Goal: Task Accomplishment & Management: Complete application form

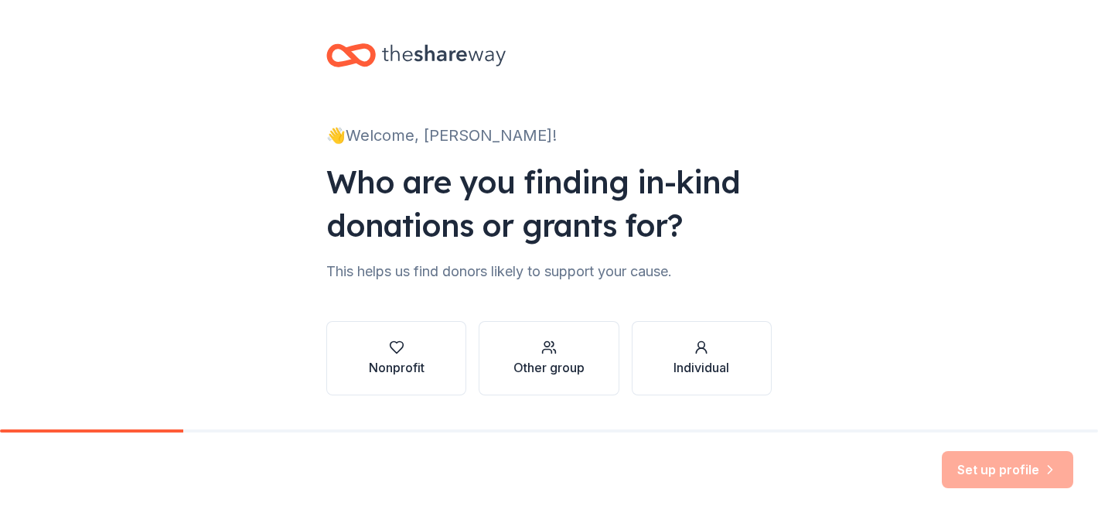
scroll to position [3, 0]
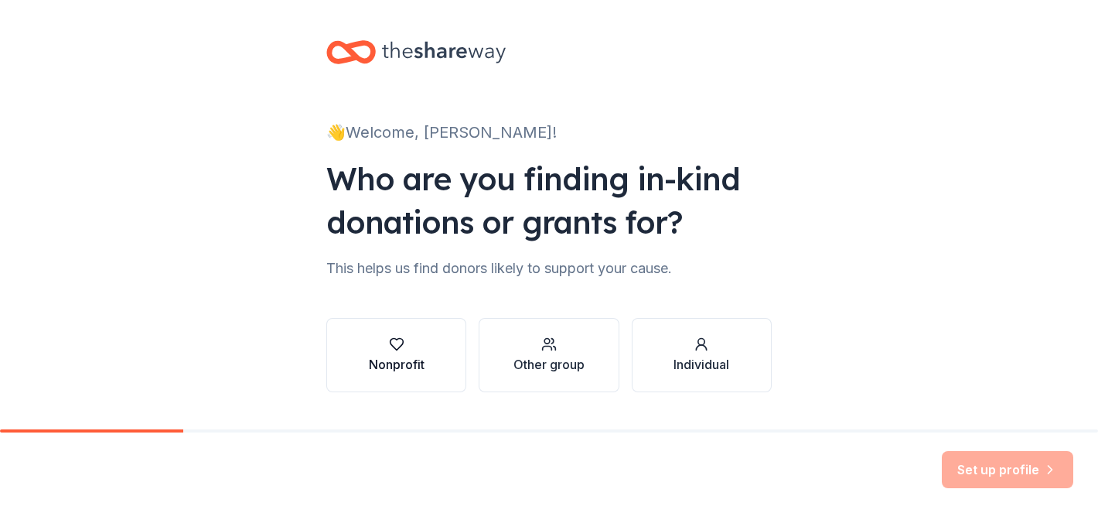
click at [429, 369] on button "Nonprofit" at bounding box center [396, 355] width 140 height 74
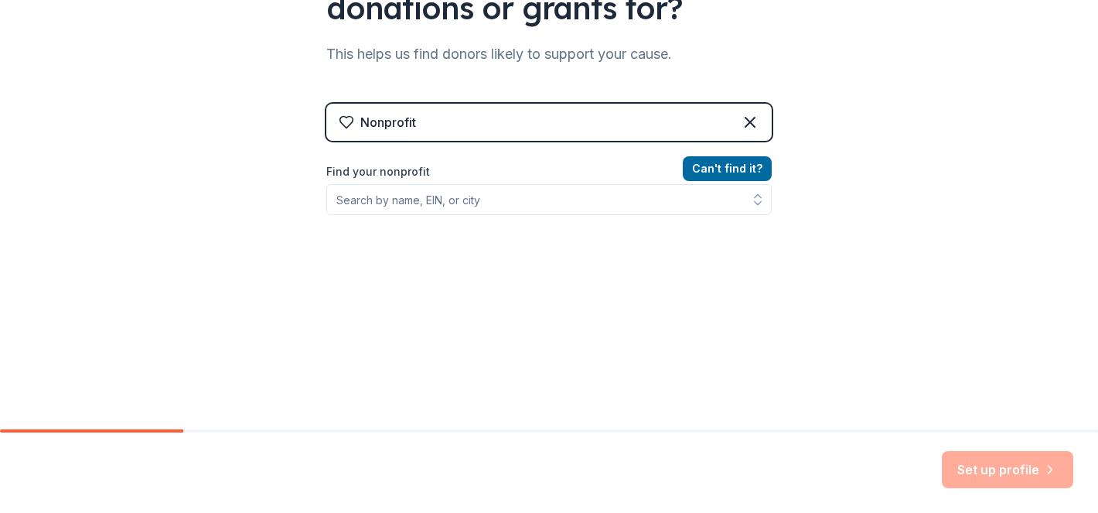
scroll to position [224, 0]
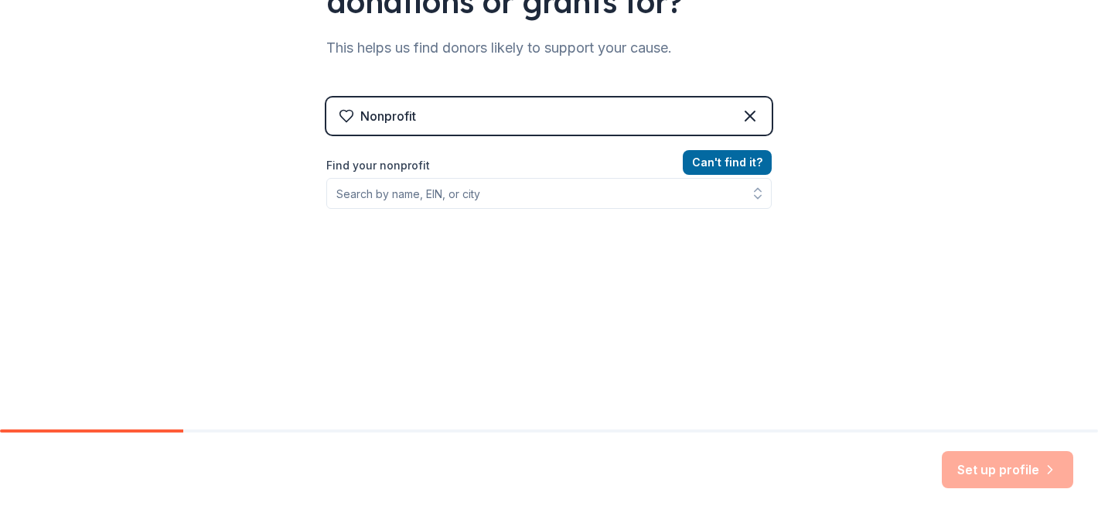
click at [518, 133] on div "Nonprofit" at bounding box center [549, 115] width 446 height 37
click at [522, 107] on div "Nonprofit" at bounding box center [549, 115] width 446 height 37
click at [752, 118] on icon at bounding box center [750, 115] width 9 height 9
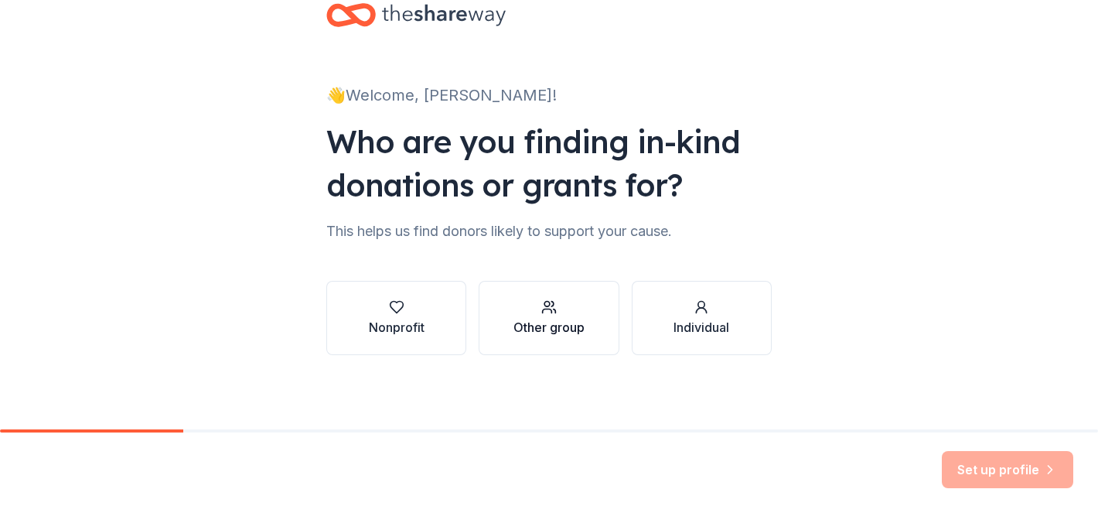
click at [560, 318] on div "Other group" at bounding box center [549, 327] width 71 height 19
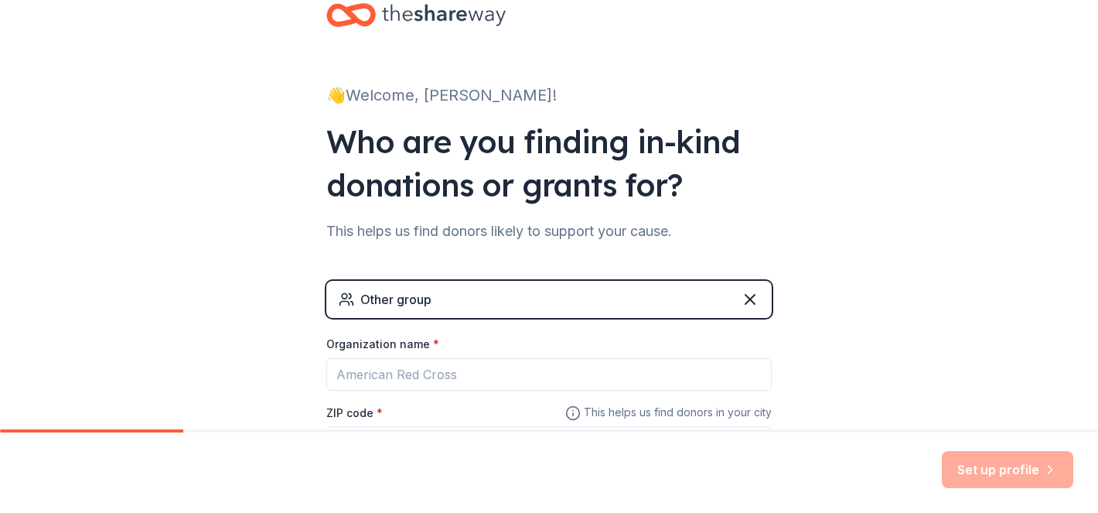
scroll to position [141, 0]
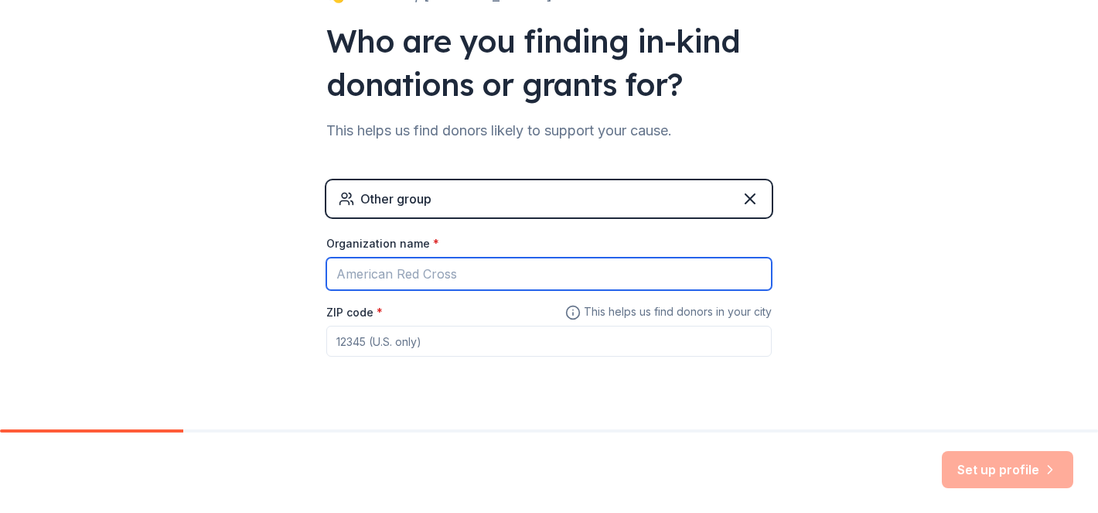
click at [545, 276] on input "Organization name *" at bounding box center [549, 274] width 446 height 32
type input "Punto de Vida [DEMOGRAPHIC_DATA]"
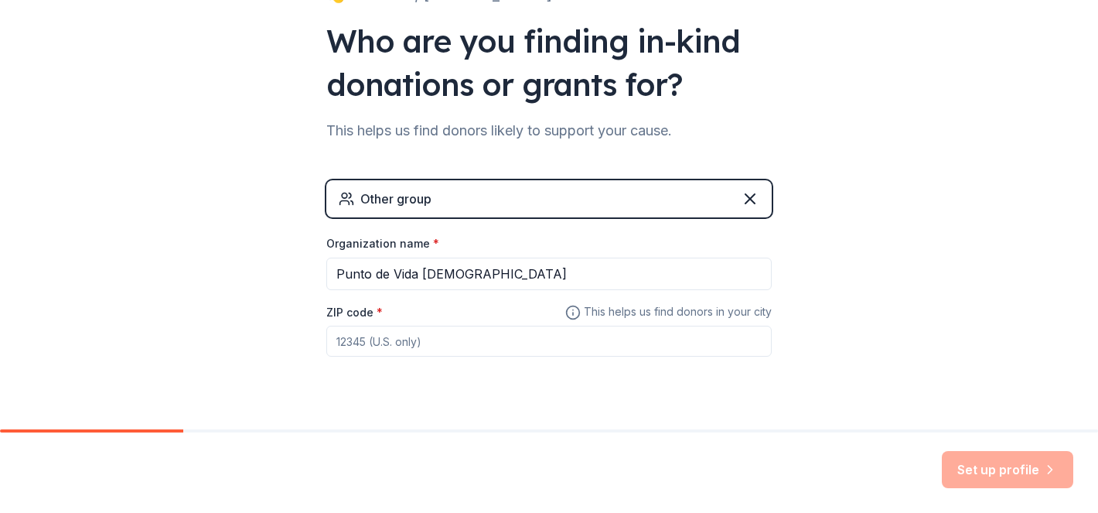
click at [524, 331] on input "ZIP code *" at bounding box center [549, 341] width 446 height 31
click at [488, 350] on input "20874" at bounding box center [549, 341] width 446 height 31
type input "20886"
click at [932, 409] on div "👋 Welcome, [PERSON_NAME]! Who are you finding in-kind donations or grants for? …" at bounding box center [549, 160] width 1098 height 603
click at [996, 481] on button "Set up profile" at bounding box center [1008, 469] width 132 height 37
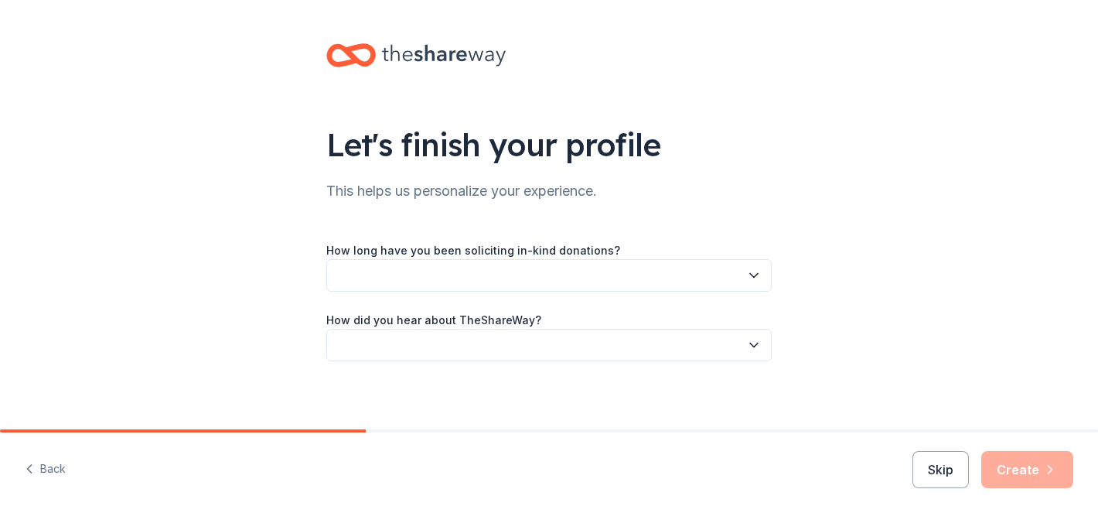
click at [638, 268] on button "button" at bounding box center [549, 275] width 446 height 32
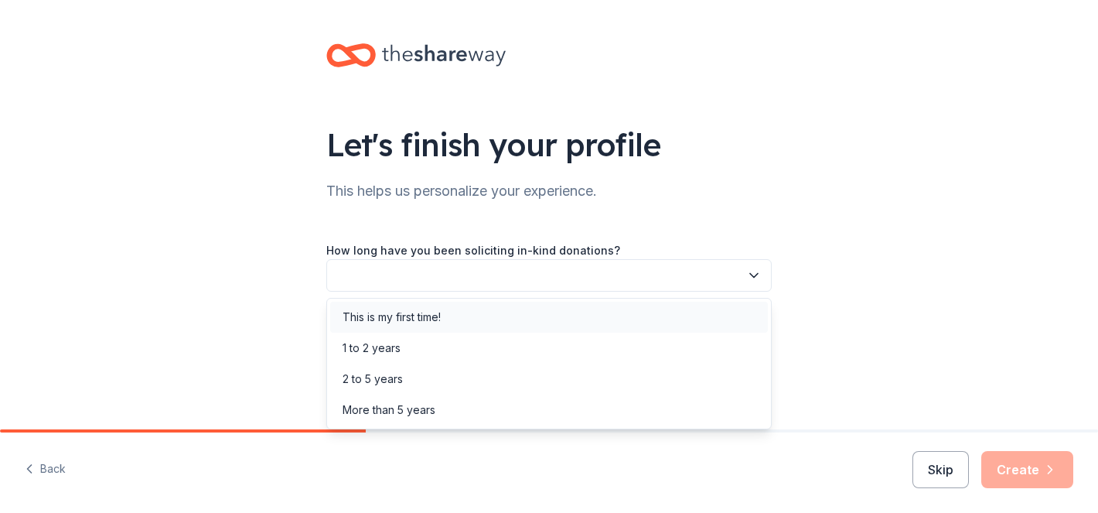
click at [645, 322] on div "This is my first time!" at bounding box center [549, 317] width 438 height 31
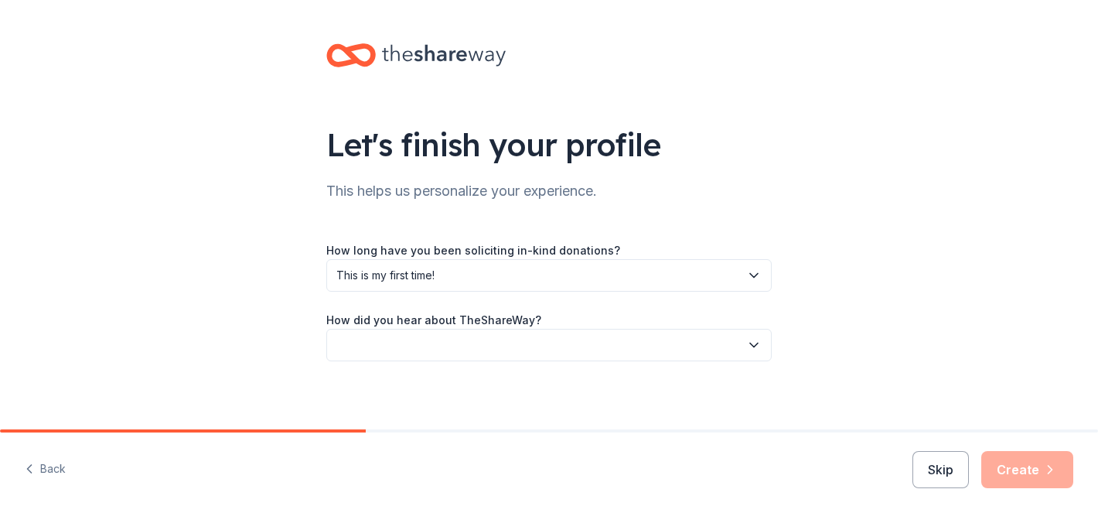
click at [634, 348] on button "button" at bounding box center [549, 345] width 446 height 32
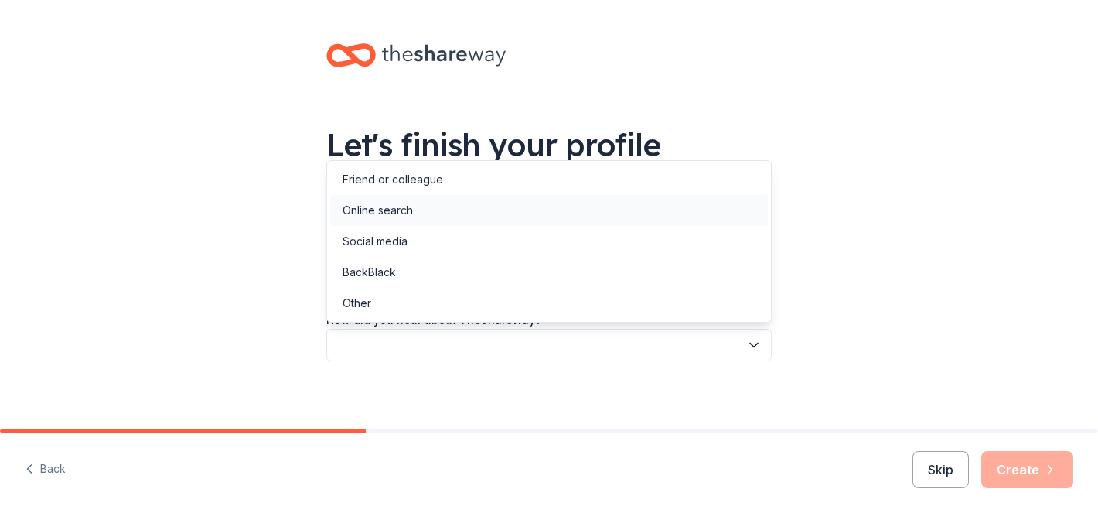
click at [637, 214] on div "Online search" at bounding box center [549, 210] width 438 height 31
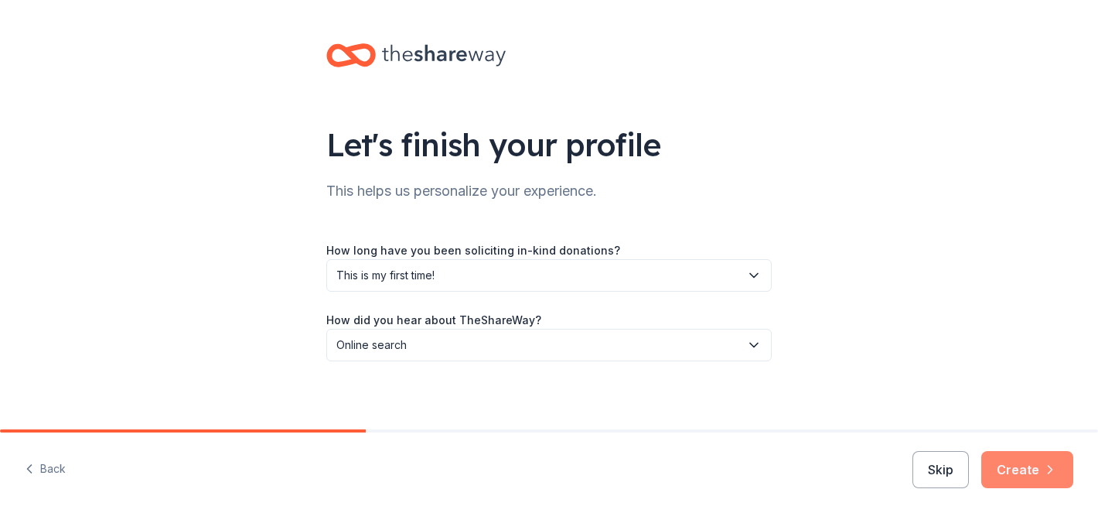
click at [1037, 476] on button "Create" at bounding box center [1028, 469] width 92 height 37
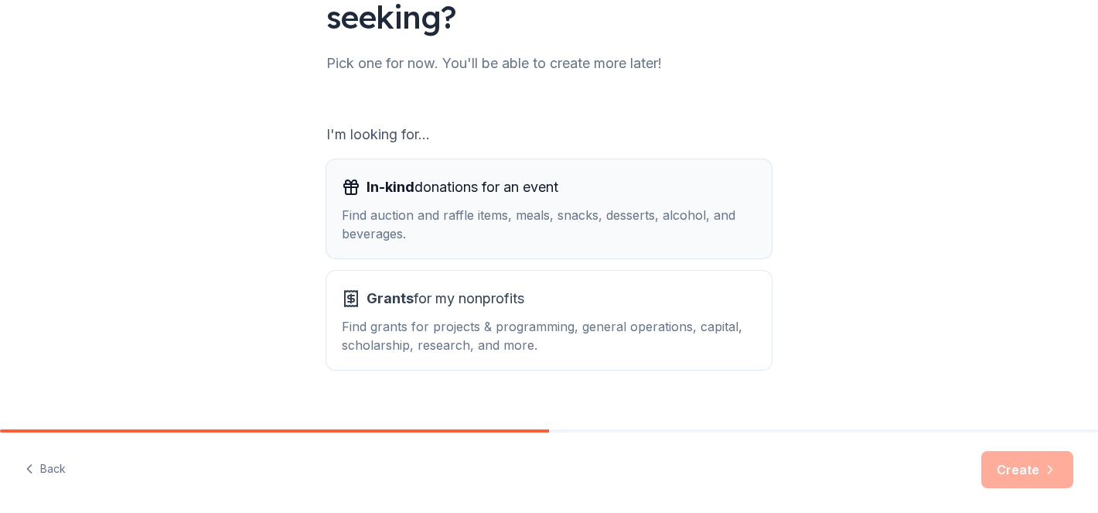
scroll to position [174, 0]
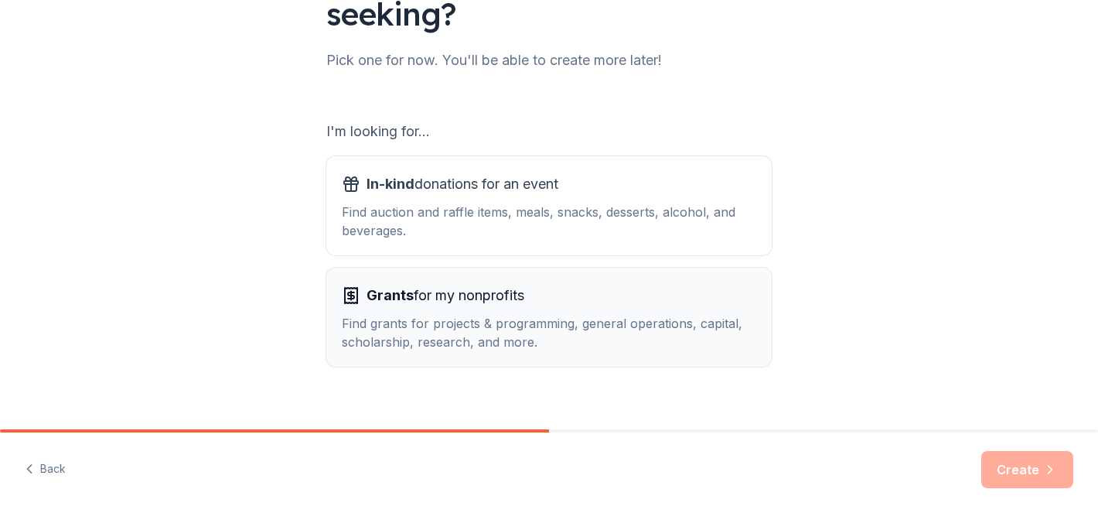
click at [718, 305] on div "Grants for my nonprofits" at bounding box center [549, 295] width 415 height 25
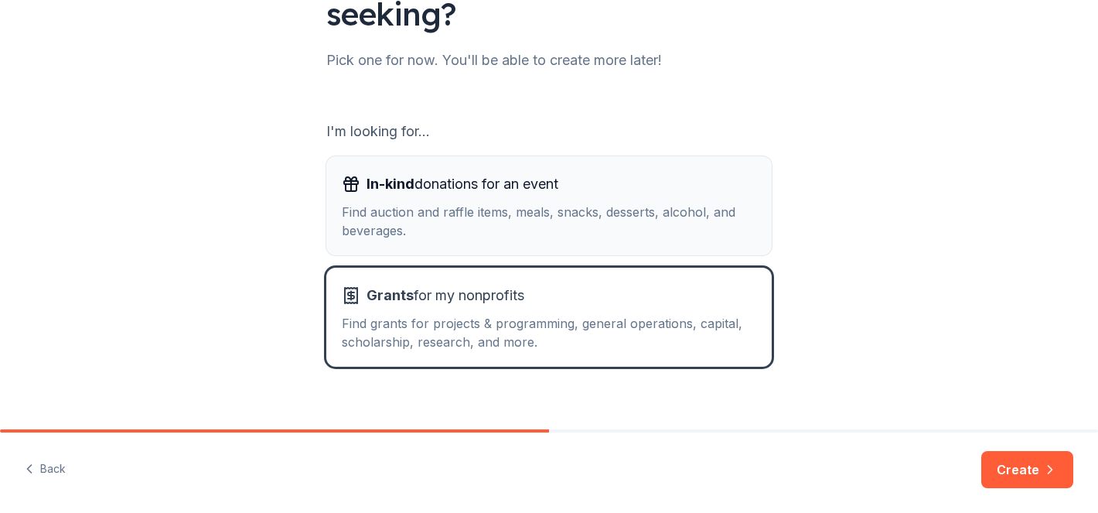
click at [722, 217] on div "Find auction and raffle items, meals, snacks, desserts, alcohol, and beverages." at bounding box center [549, 221] width 415 height 37
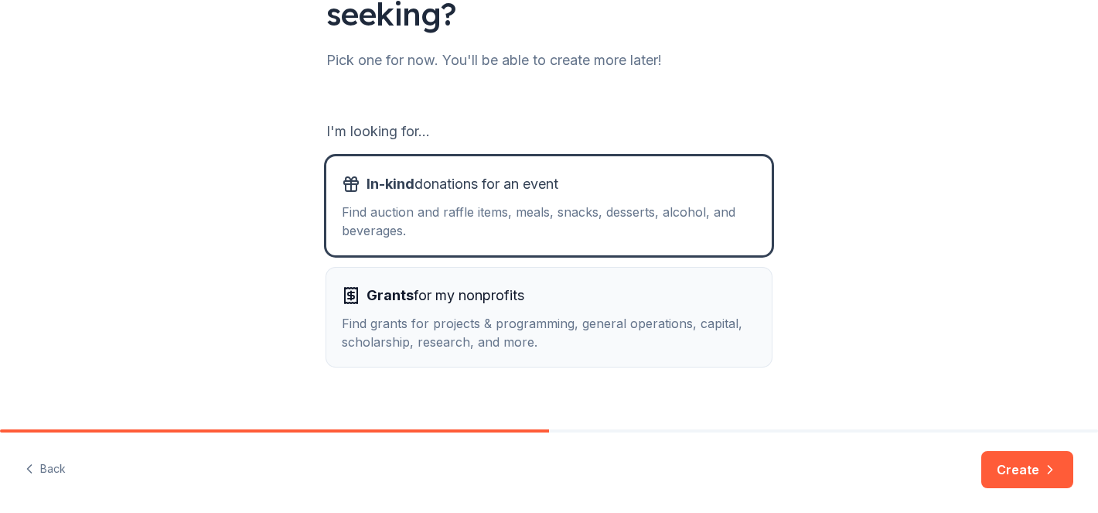
click at [730, 298] on div "Grants for my nonprofits" at bounding box center [549, 295] width 415 height 25
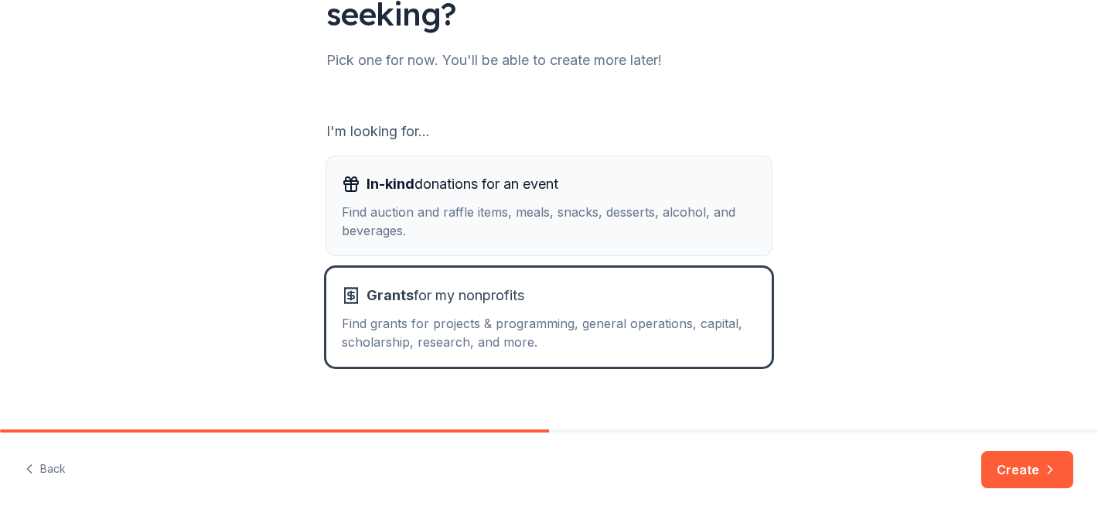
click at [735, 236] on div "Find auction and raffle items, meals, snacks, desserts, alcohol, and beverages." at bounding box center [549, 221] width 415 height 37
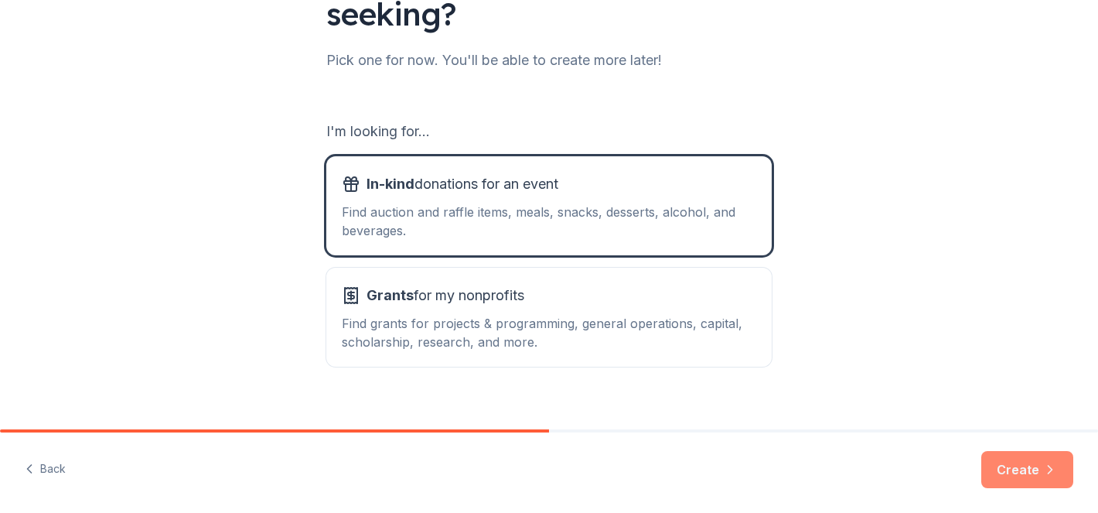
click at [999, 467] on button "Create" at bounding box center [1028, 469] width 92 height 37
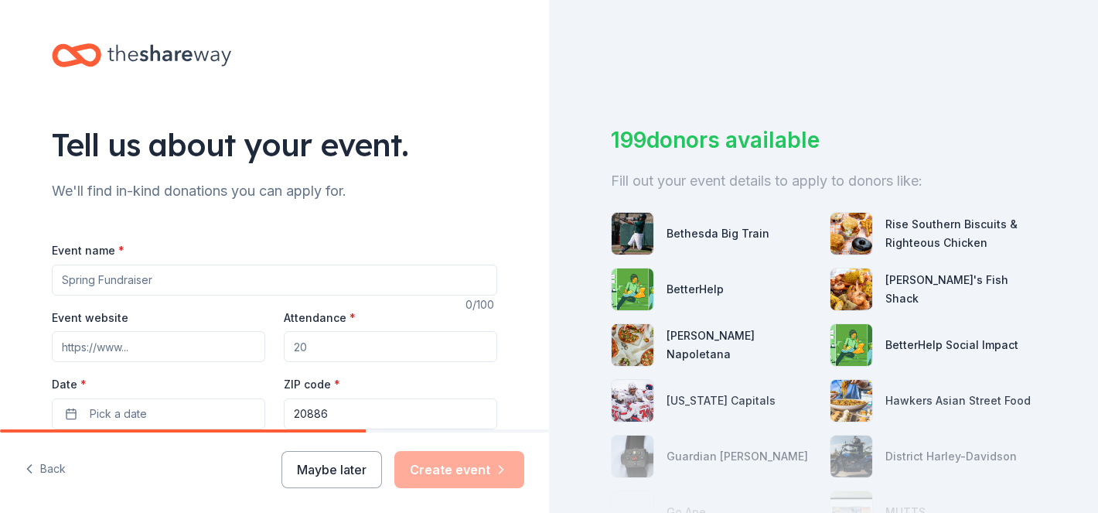
click at [495, 282] on input "Event name *" at bounding box center [275, 280] width 446 height 31
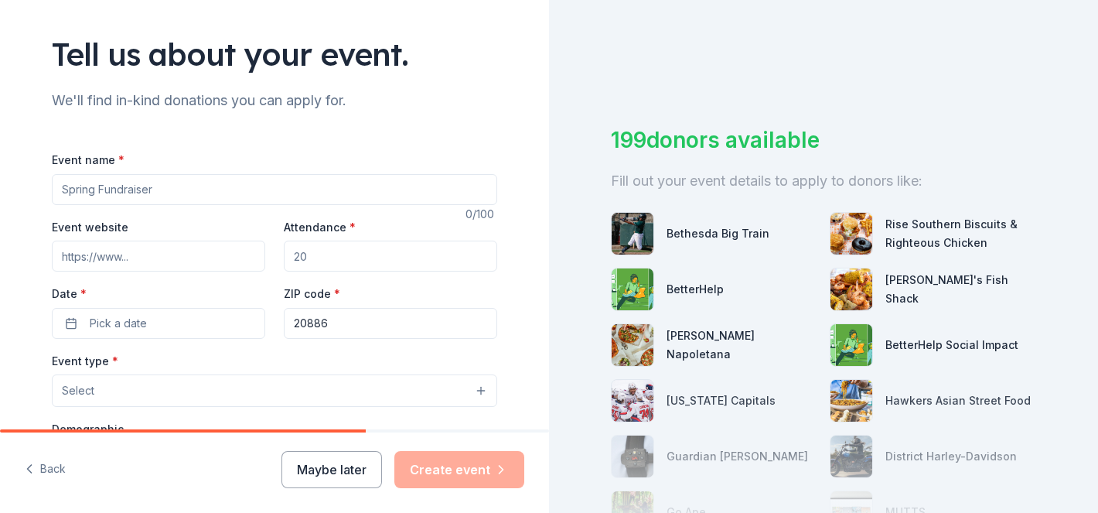
scroll to position [93, 0]
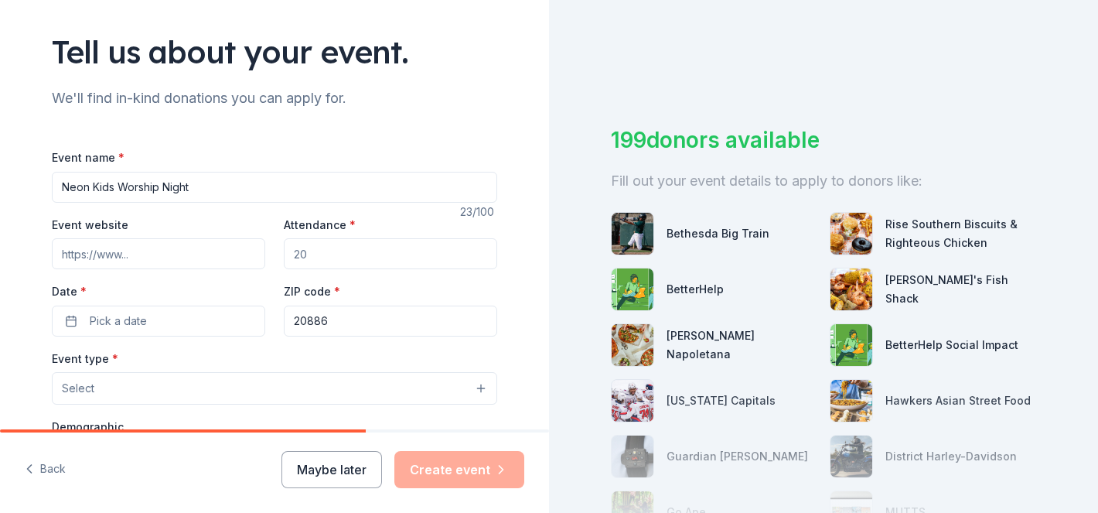
type input "Neon Kids Worship Night"
click at [442, 261] on input "Attendance *" at bounding box center [391, 253] width 214 height 31
type input "100"
click at [229, 262] on input "Event website" at bounding box center [159, 253] width 214 height 31
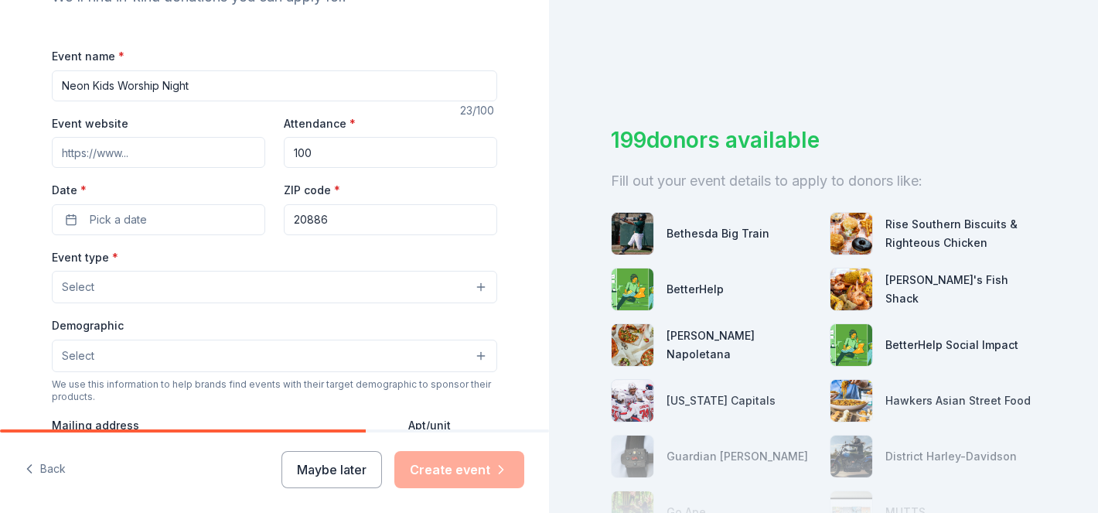
scroll to position [198, 0]
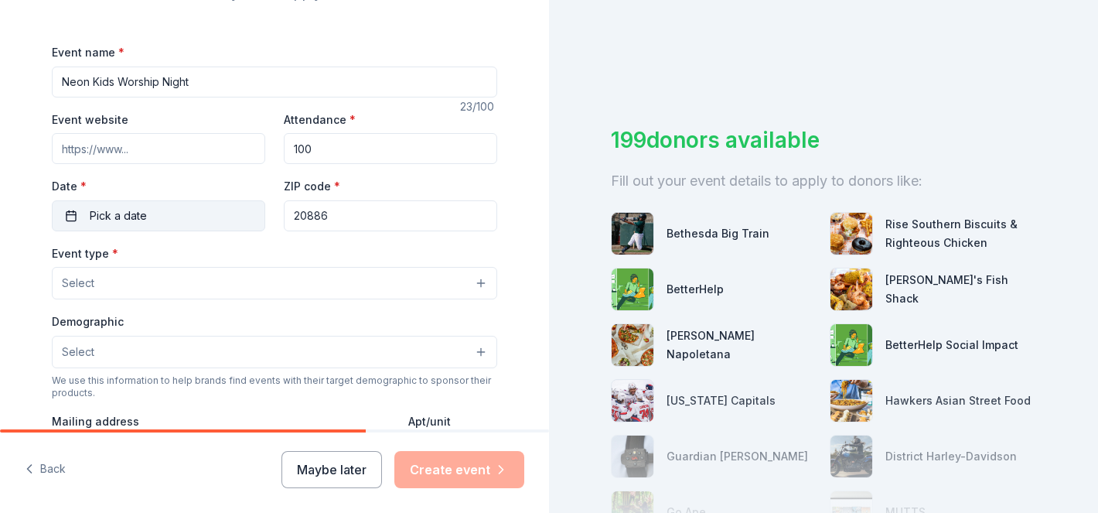
click at [249, 228] on button "Pick a date" at bounding box center [159, 215] width 214 height 31
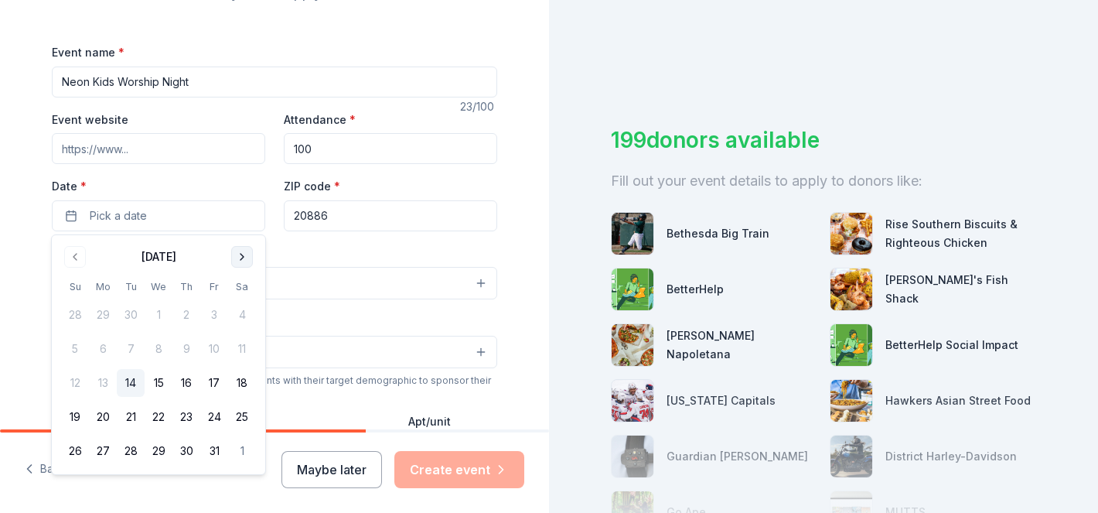
click at [241, 255] on button "Go to next month" at bounding box center [242, 257] width 22 height 22
click at [219, 381] on button "16" at bounding box center [214, 383] width 28 height 28
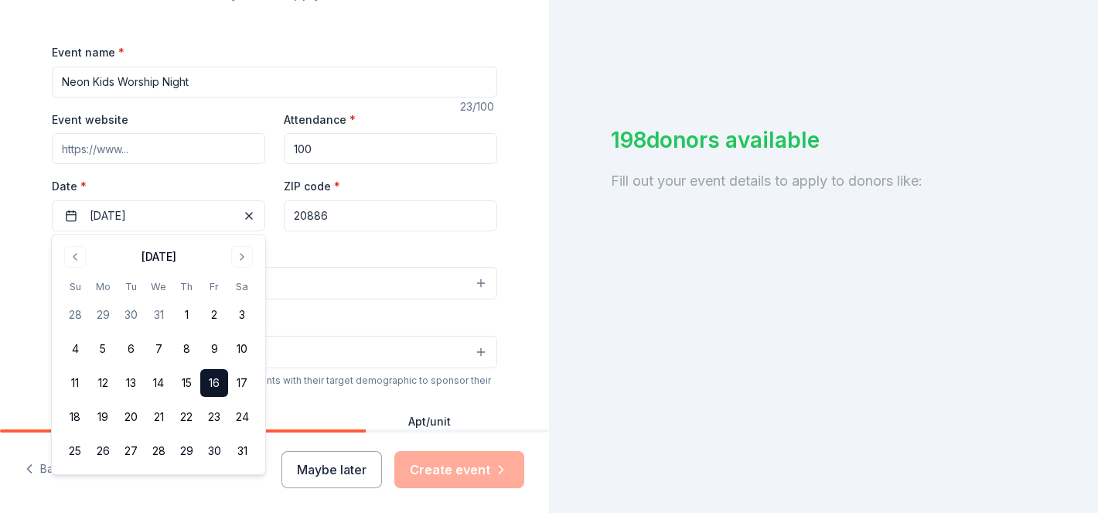
click at [410, 254] on div "Event type * Select" at bounding box center [275, 272] width 446 height 56
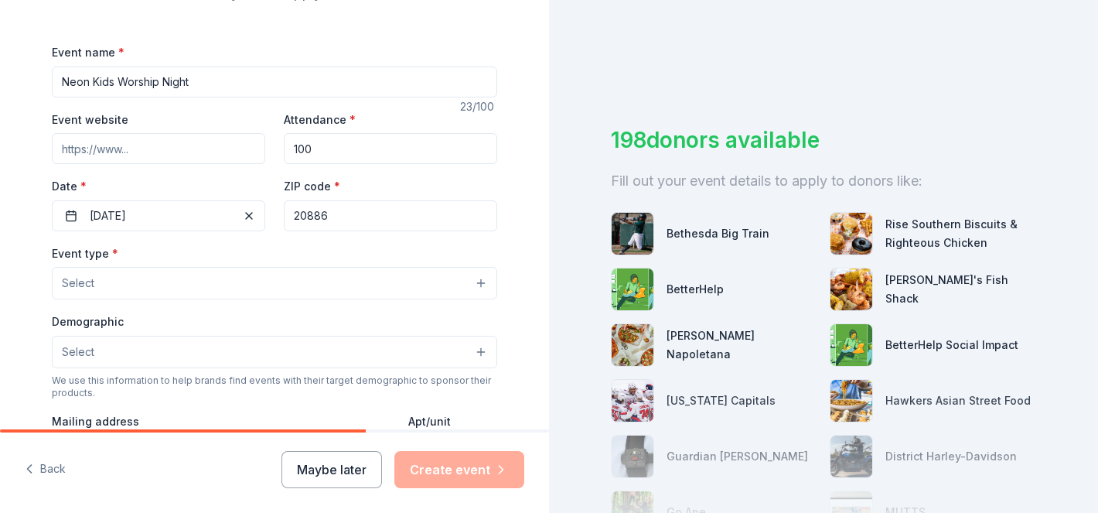
click at [233, 147] on input "Event website" at bounding box center [159, 148] width 214 height 31
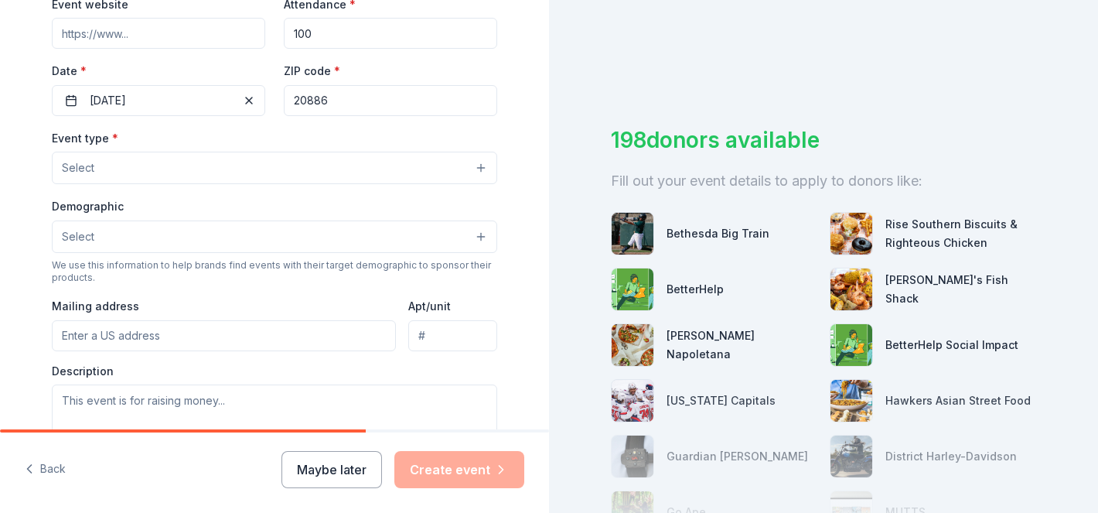
scroll to position [335, 0]
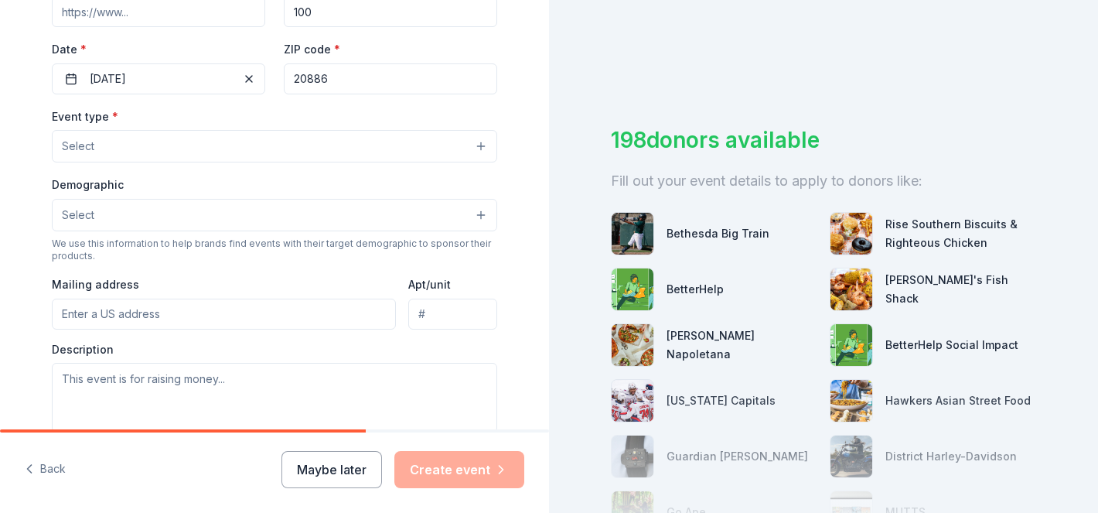
click at [436, 313] on input "Apt/unit" at bounding box center [452, 314] width 89 height 31
click at [317, 335] on div "Event type * Select Demographic Select We use this information to help brands f…" at bounding box center [275, 270] width 446 height 326
click at [318, 305] on input "Mailing address" at bounding box center [224, 314] width 344 height 31
click at [355, 222] on button "Select" at bounding box center [275, 215] width 446 height 32
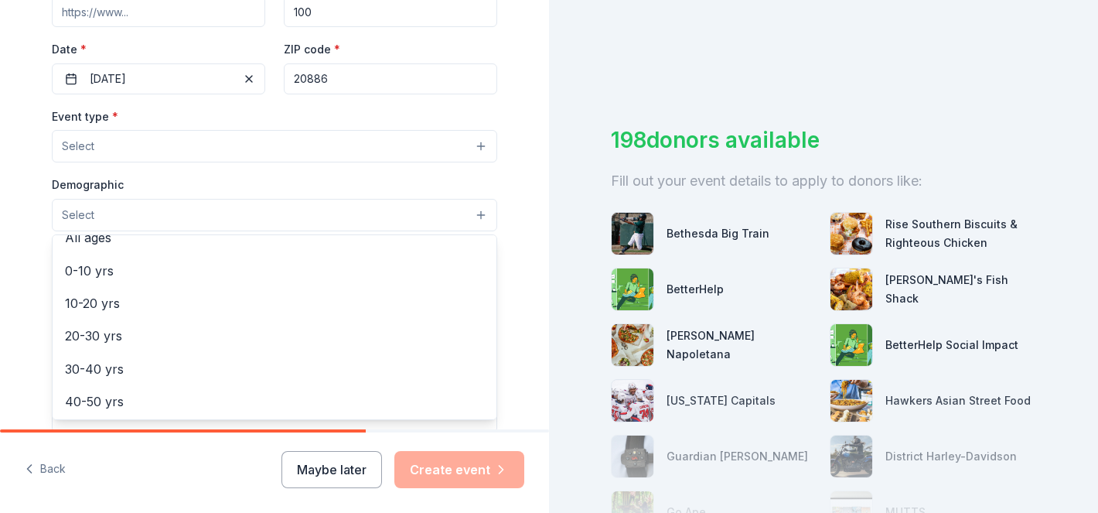
scroll to position [117, 0]
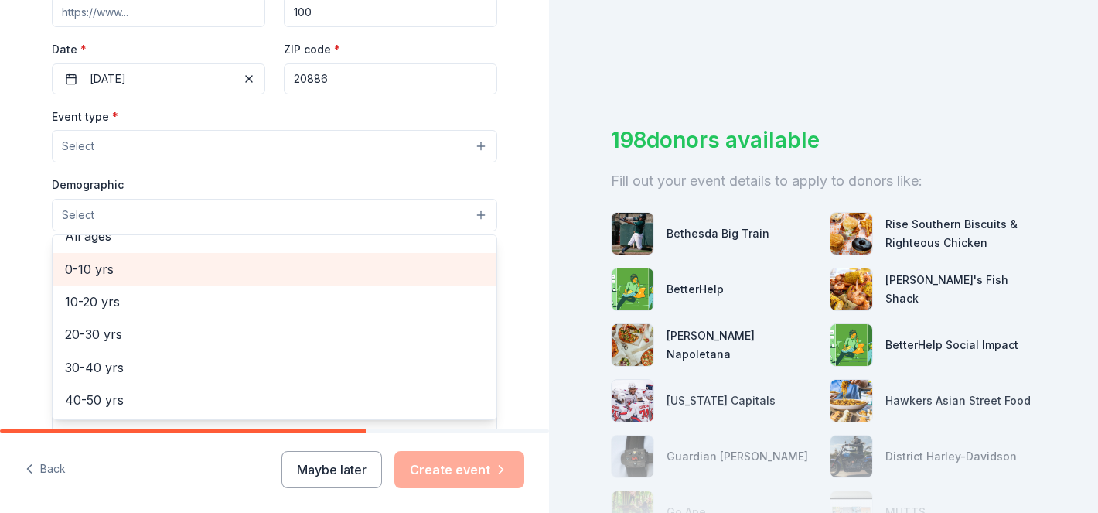
click at [290, 265] on span "0-10 yrs" at bounding box center [274, 269] width 419 height 20
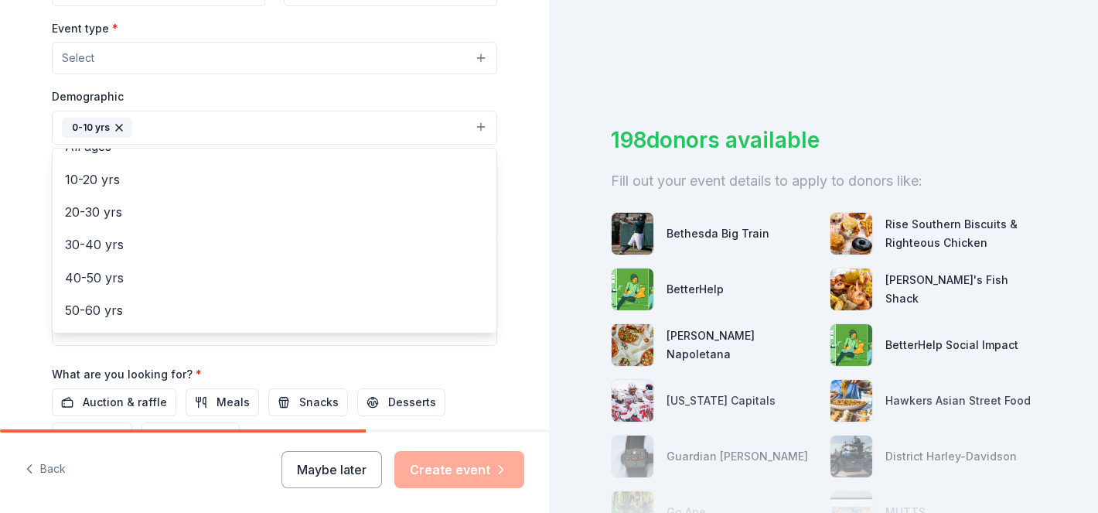
scroll to position [108, 0]
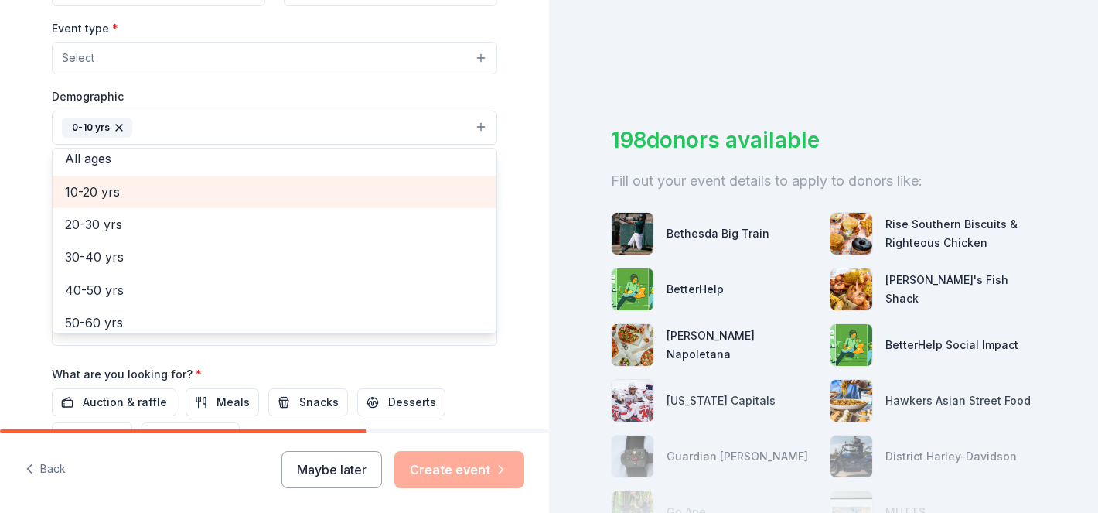
click at [298, 193] on span "10-20 yrs" at bounding box center [274, 192] width 419 height 20
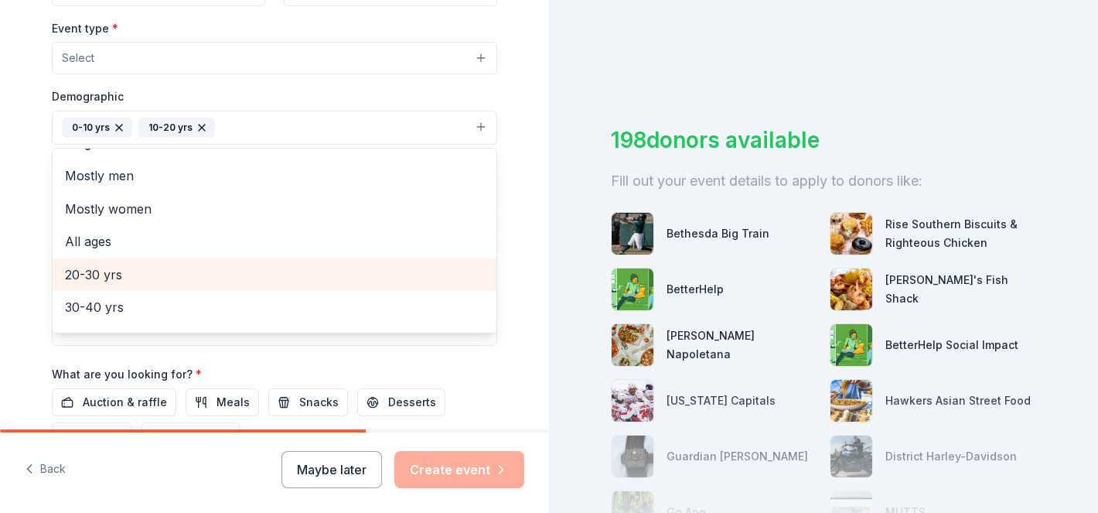
scroll to position [0, 0]
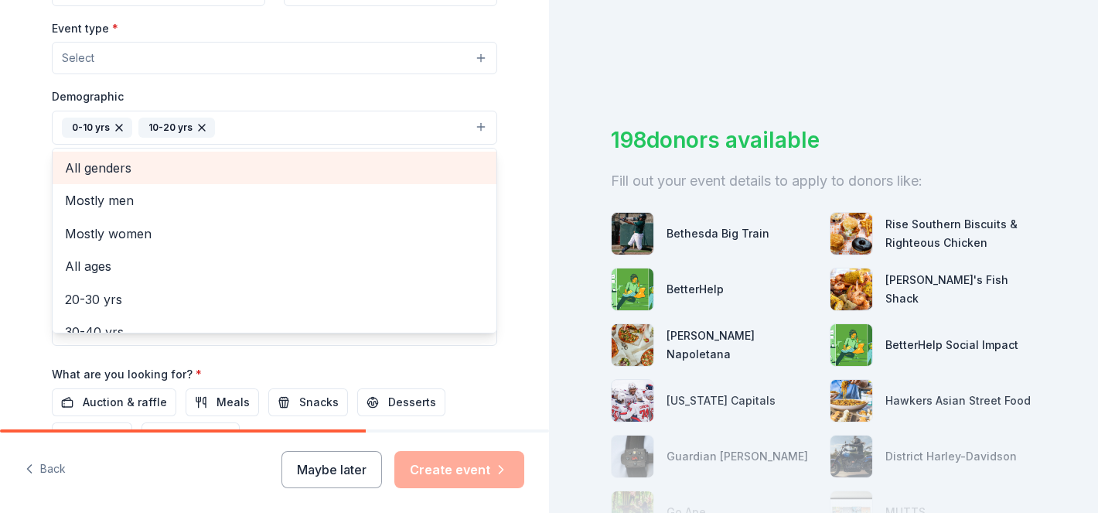
click at [272, 169] on span "All genders" at bounding box center [274, 168] width 419 height 20
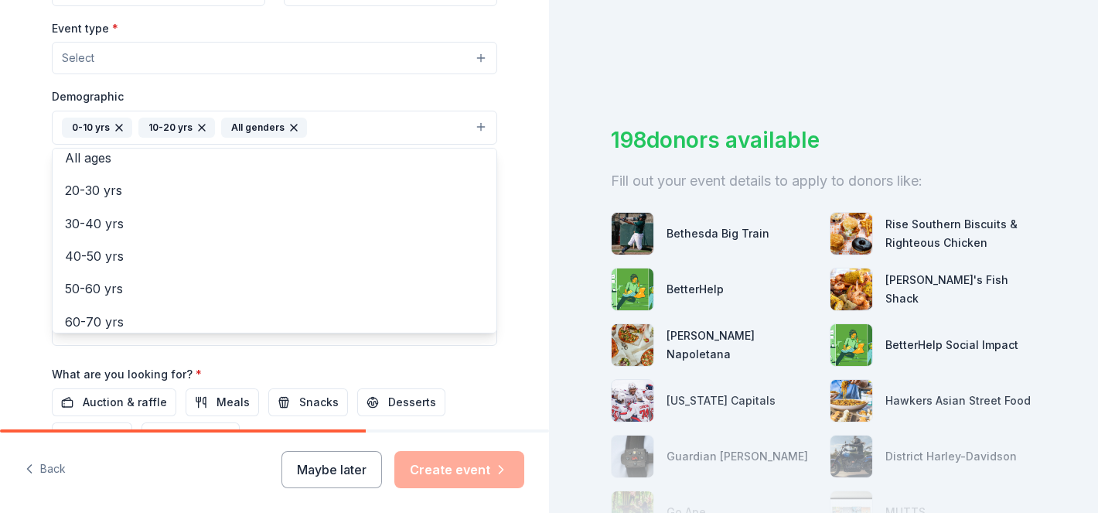
scroll to position [150, 0]
click at [3, 175] on div "Tell us about your event. We'll find in-kind donations you can apply for. Event…" at bounding box center [274, 92] width 549 height 1031
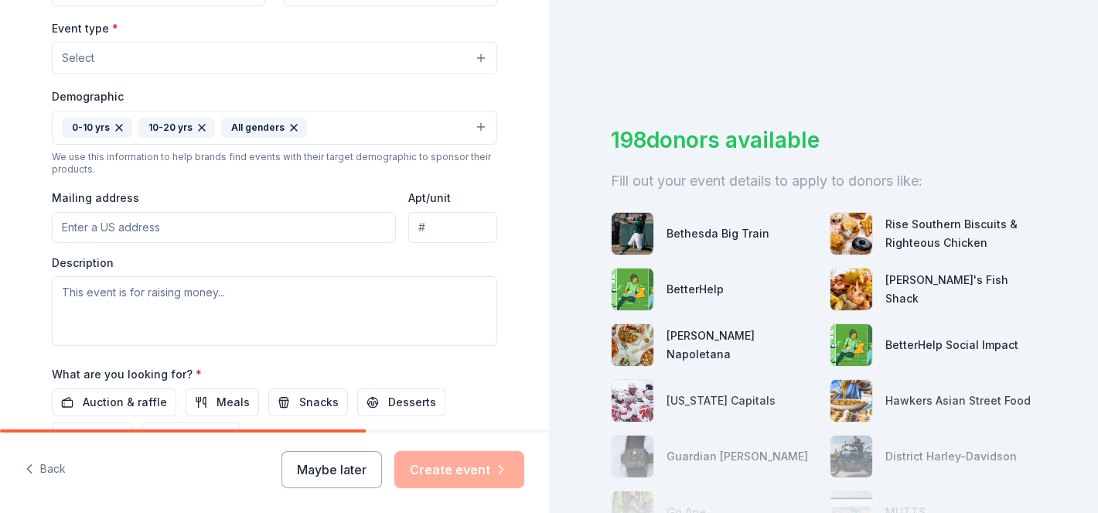
click at [70, 223] on input "Mailing address" at bounding box center [224, 227] width 344 height 31
click at [186, 181] on div "Event type * Select Demographic 0-10 yrs 10-20 yrs All genders We use this info…" at bounding box center [275, 182] width 446 height 327
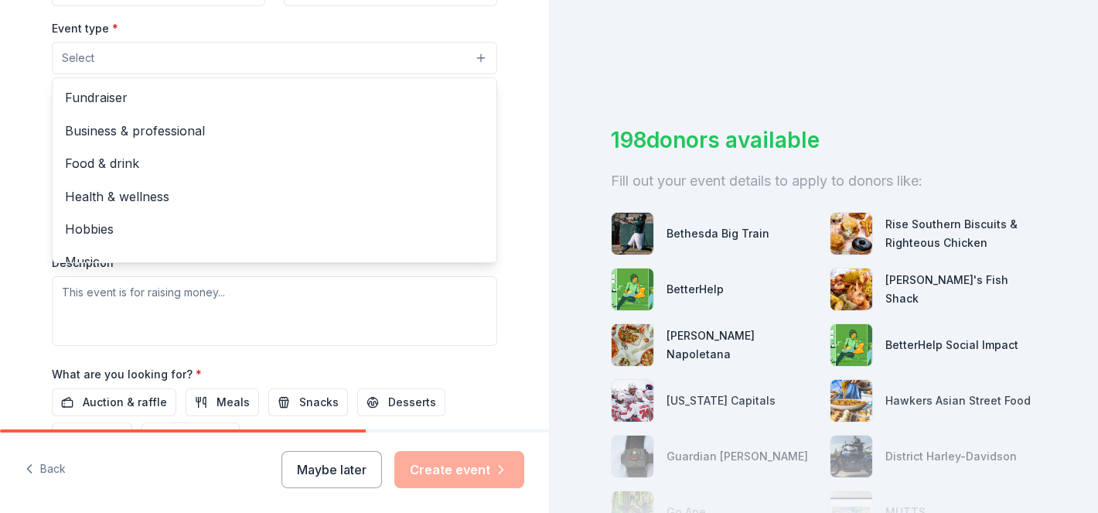
click at [215, 70] on button "Select" at bounding box center [275, 58] width 446 height 32
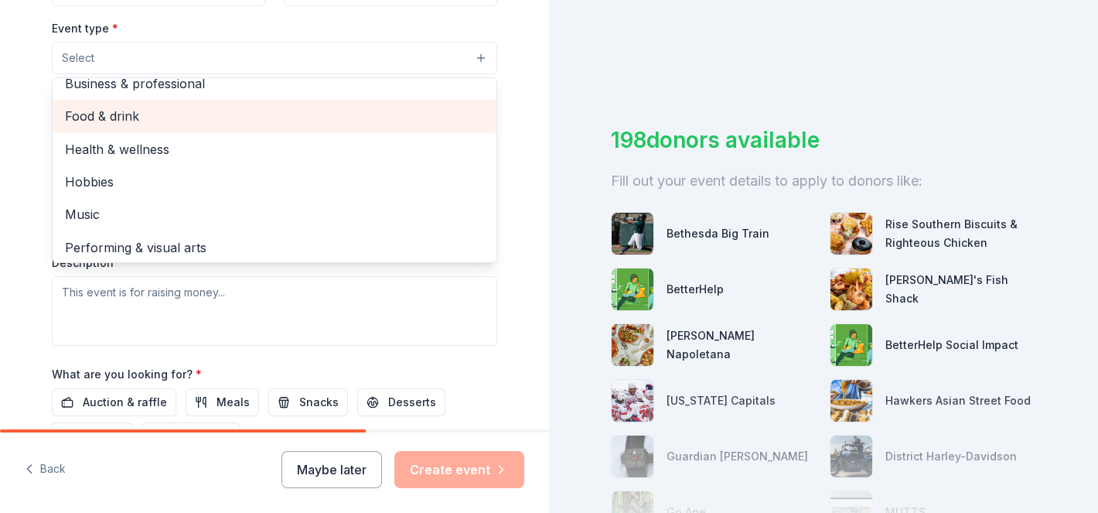
scroll to position [51, 0]
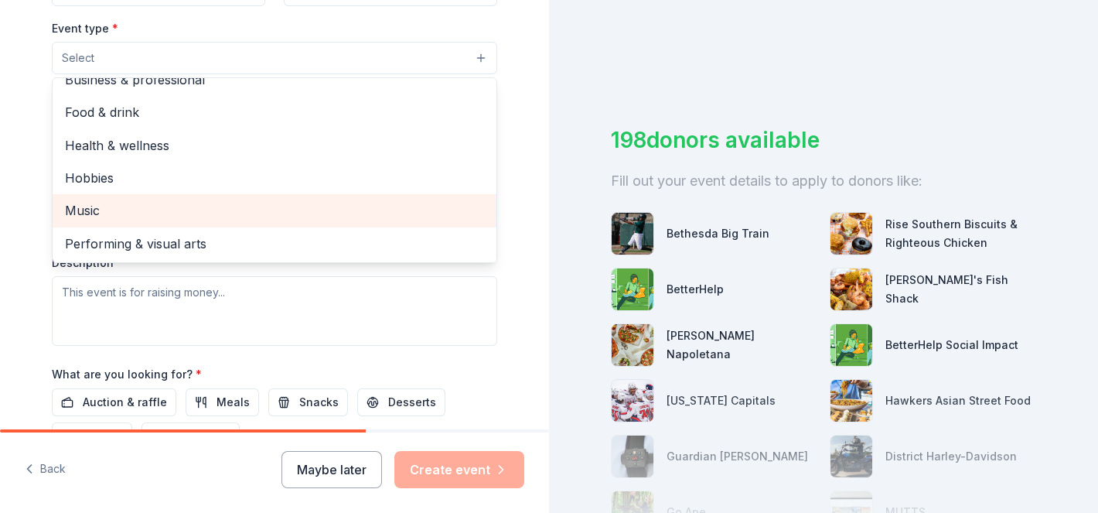
click at [185, 218] on span "Music" at bounding box center [274, 210] width 419 height 20
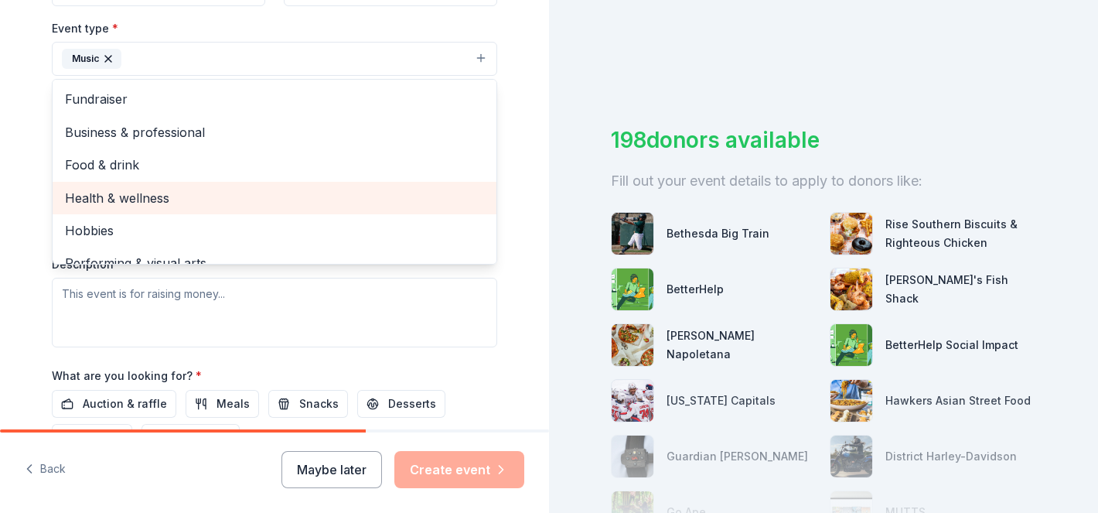
scroll to position [19, 0]
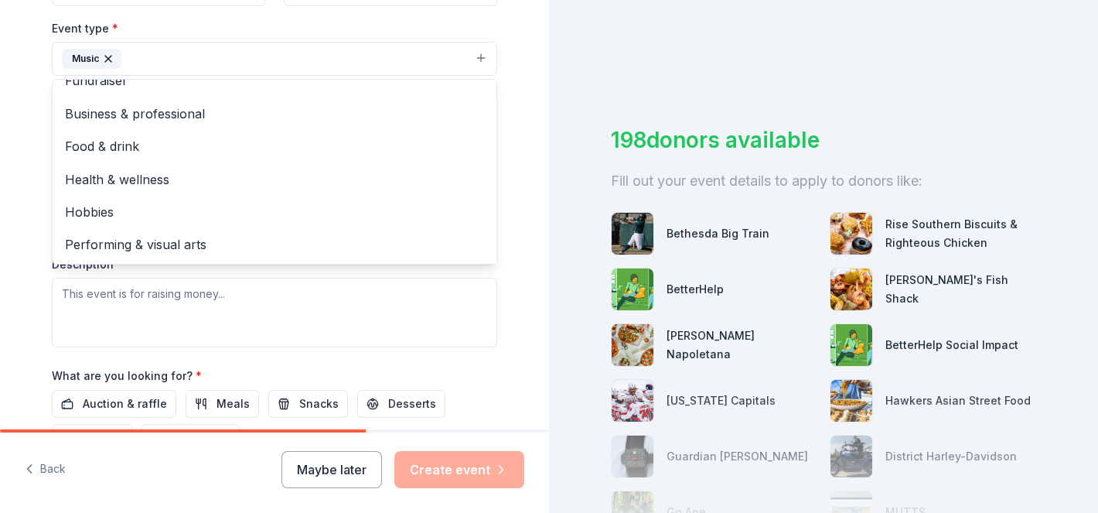
click at [511, 99] on div "Tell us about your event. We'll find in-kind donations you can apply for. Event…" at bounding box center [274, 93] width 495 height 1033
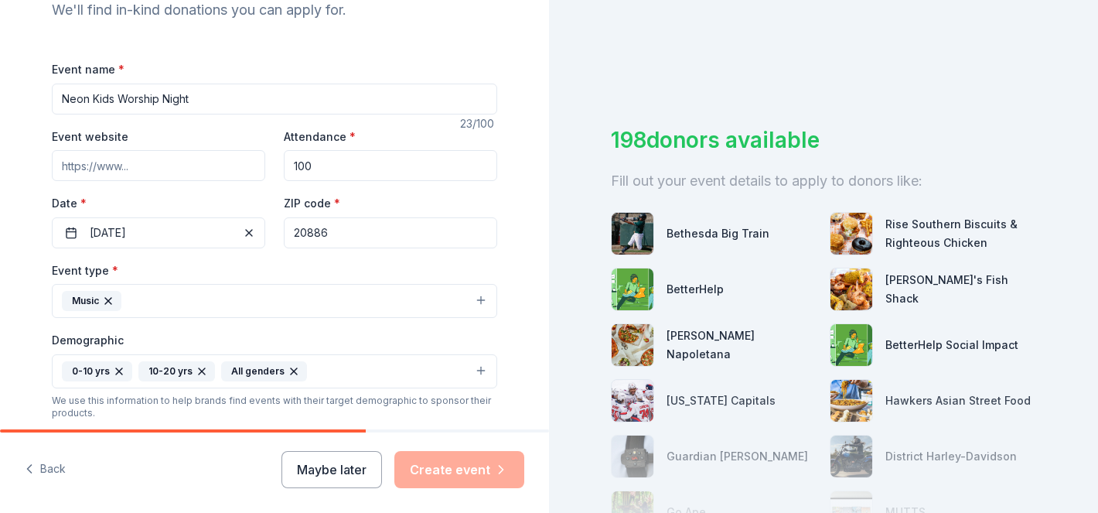
scroll to position [185, 0]
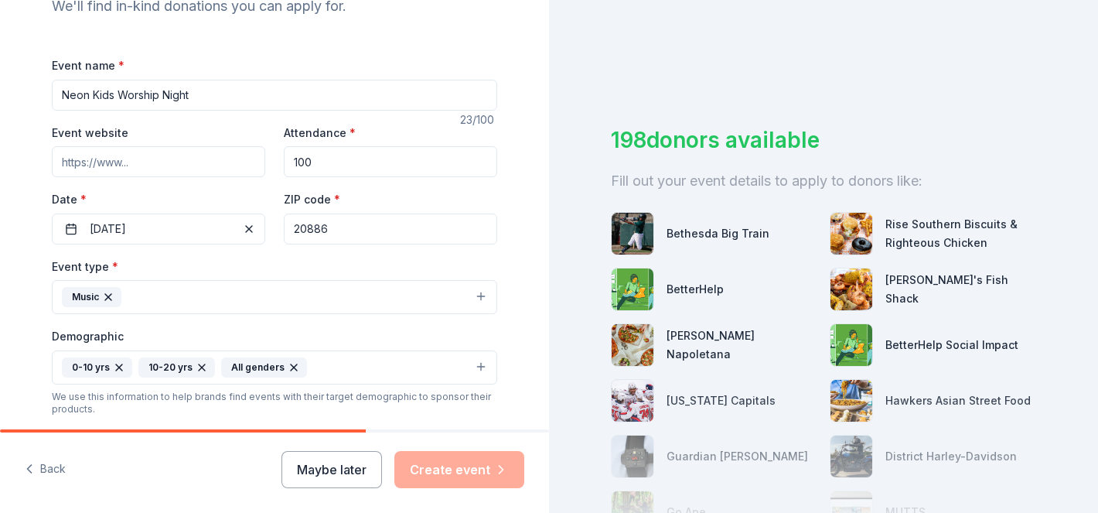
click at [233, 158] on input "Event website" at bounding box center [159, 161] width 214 height 31
click at [419, 224] on input "20886" at bounding box center [391, 229] width 214 height 31
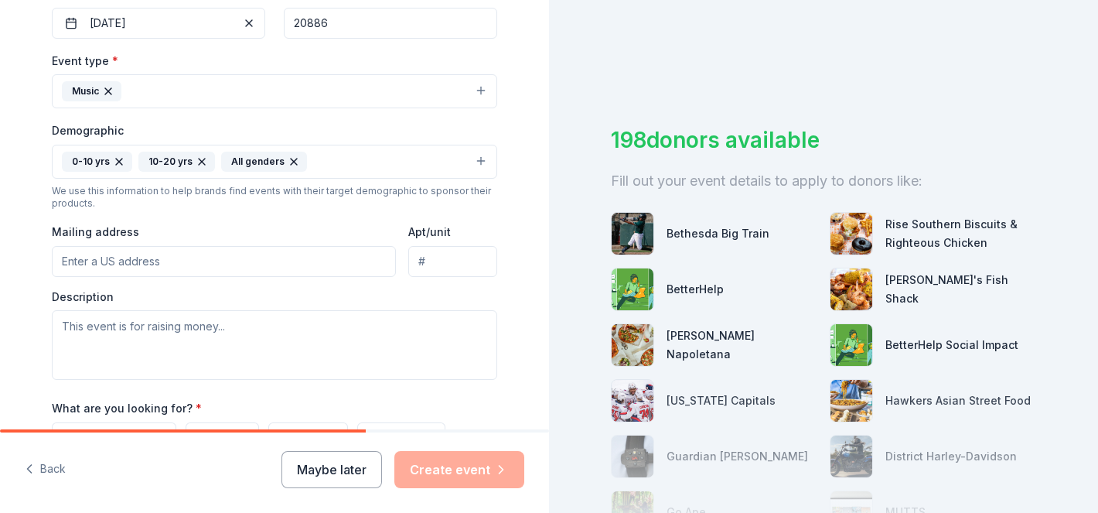
scroll to position [433, 0]
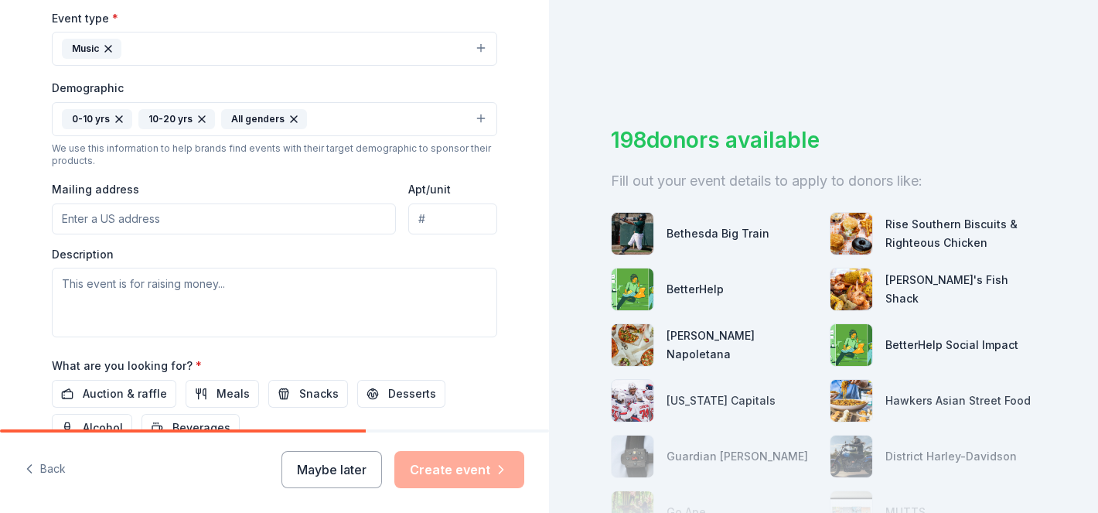
click at [364, 225] on input "Mailing address" at bounding box center [224, 218] width 344 height 31
paste input "[STREET_ADDRESS][PERSON_NAME]"
click at [348, 220] on input "[STREET_ADDRESS][PERSON_NAME]" at bounding box center [224, 218] width 344 height 31
click at [374, 257] on div "Description" at bounding box center [275, 292] width 446 height 91
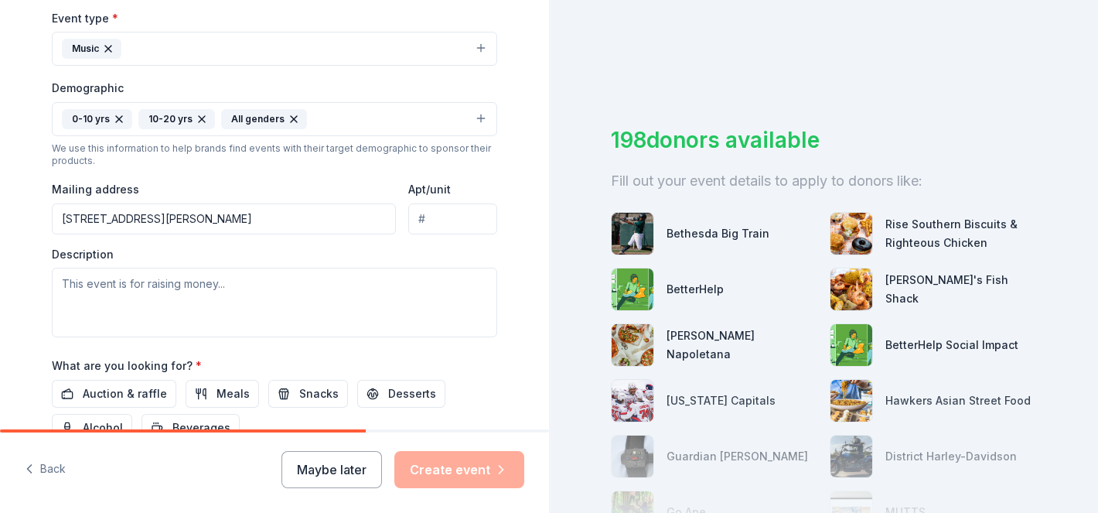
click at [350, 214] on input "[STREET_ADDRESS][PERSON_NAME]" at bounding box center [224, 218] width 344 height 31
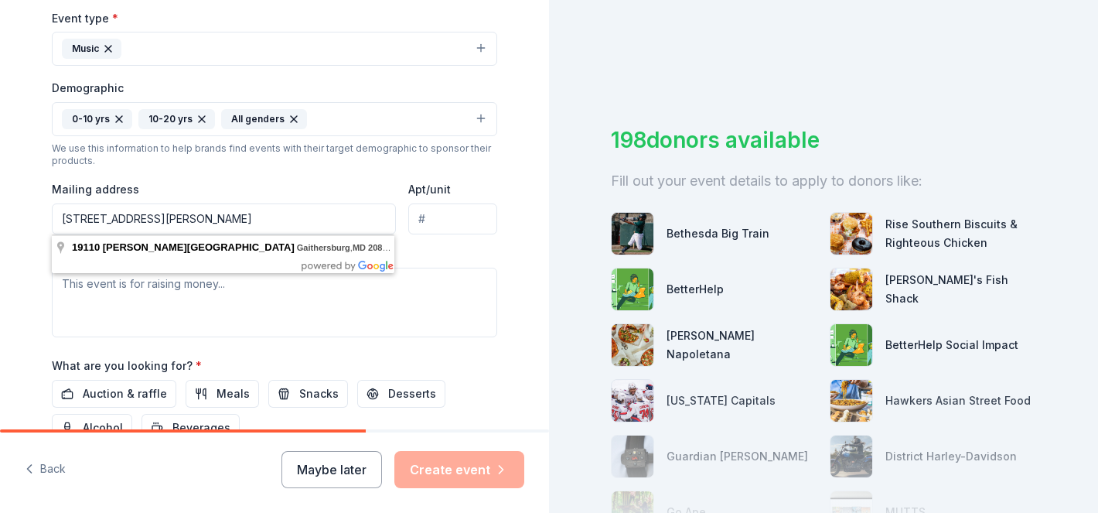
click at [350, 214] on input "[STREET_ADDRESS][PERSON_NAME]" at bounding box center [224, 218] width 344 height 31
click at [304, 220] on input "[STREET_ADDRESS][PERSON_NAME]" at bounding box center [224, 218] width 344 height 31
drag, startPoint x: 306, startPoint y: 220, endPoint x: 244, endPoint y: 218, distance: 61.1
click at [244, 218] on input "[STREET_ADDRESS][PERSON_NAME]" at bounding box center [224, 218] width 344 height 31
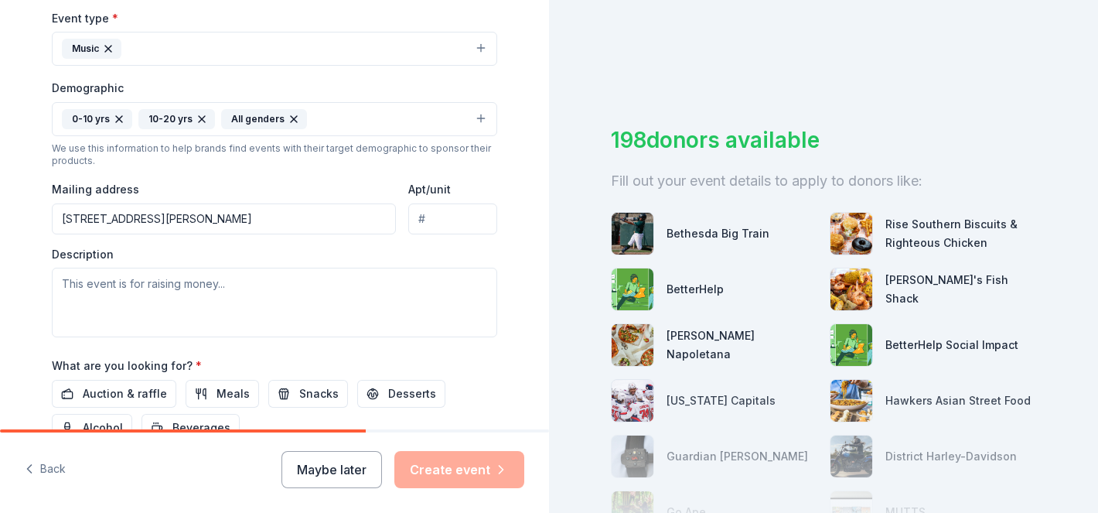
click at [338, 249] on div "Description" at bounding box center [275, 292] width 446 height 91
click at [300, 220] on input "[STREET_ADDRESS][PERSON_NAME]" at bounding box center [224, 218] width 344 height 31
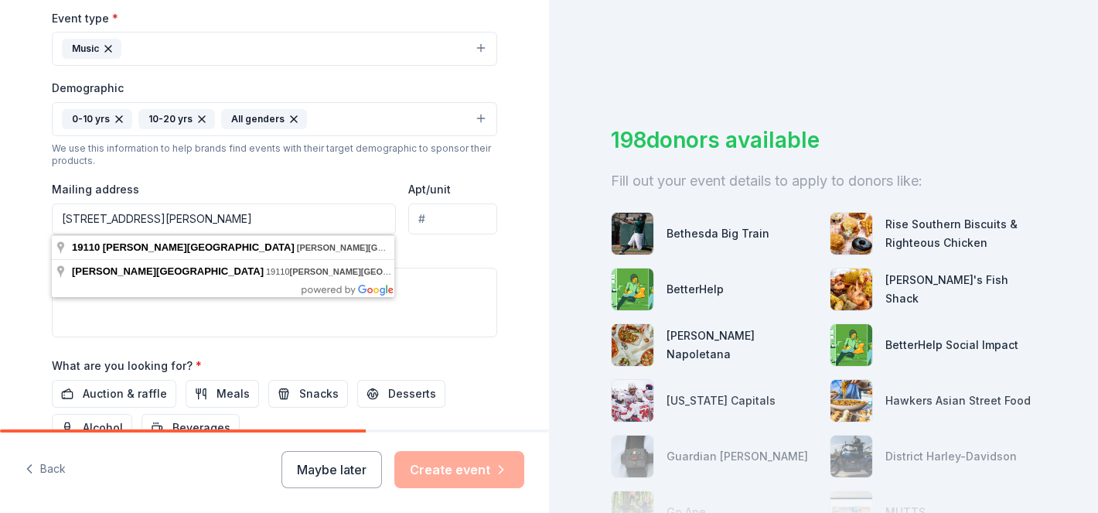
type input "[STREET_ADDRESS][PERSON_NAME]"
click at [465, 253] on div "Description" at bounding box center [275, 292] width 446 height 91
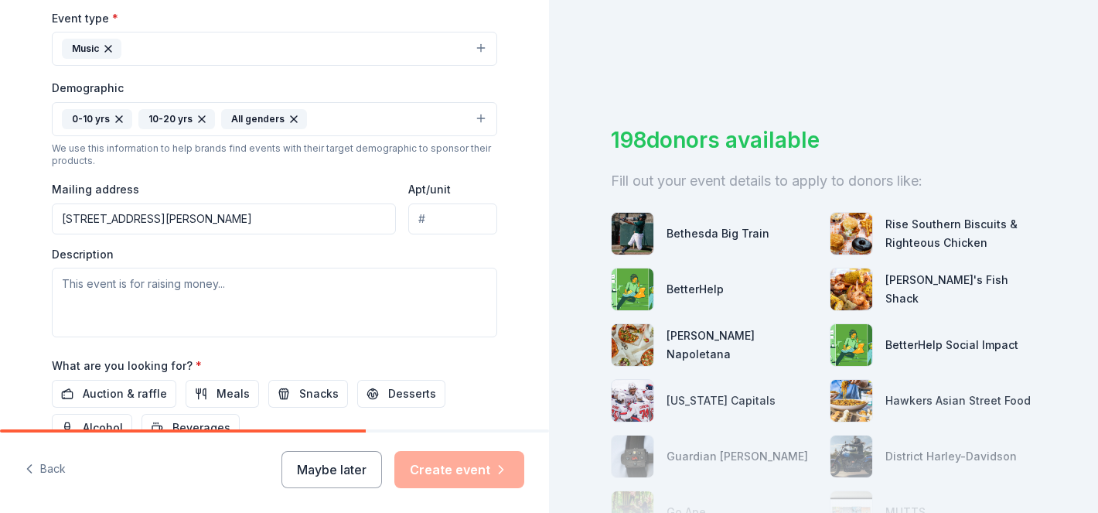
click at [466, 216] on input "Apt/unit" at bounding box center [452, 218] width 89 height 31
click at [371, 259] on div "Description" at bounding box center [275, 292] width 446 height 91
click at [449, 214] on input "Apt/unit" at bounding box center [452, 218] width 89 height 31
click at [364, 220] on input "[STREET_ADDRESS][PERSON_NAME]" at bounding box center [224, 218] width 344 height 31
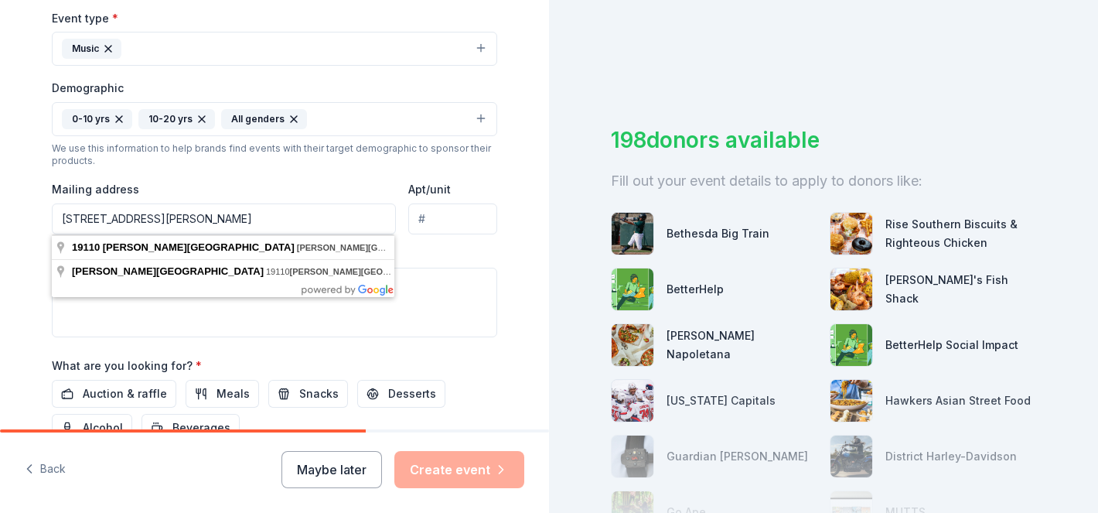
click at [467, 216] on input "Apt/unit" at bounding box center [452, 218] width 89 height 31
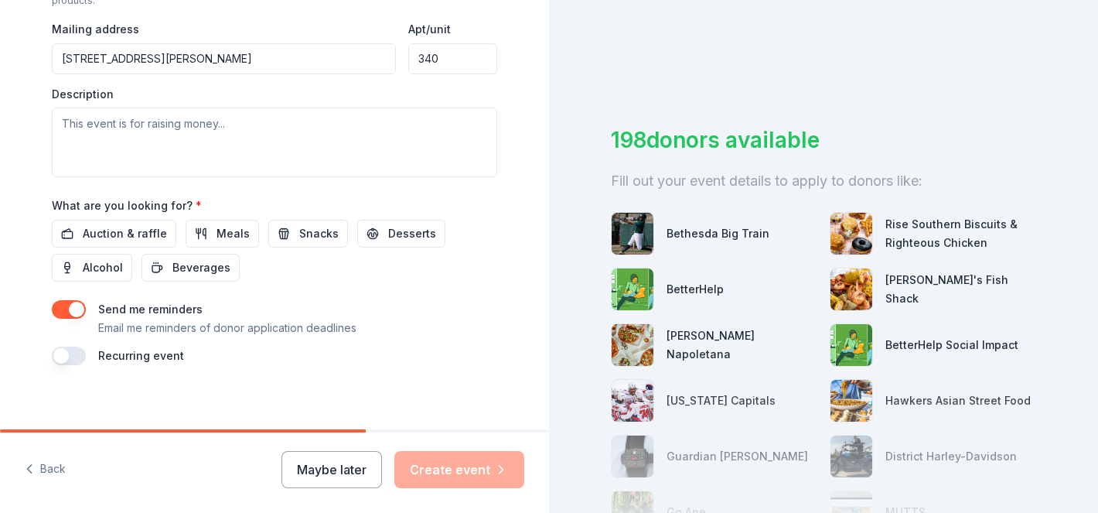
scroll to position [596, 0]
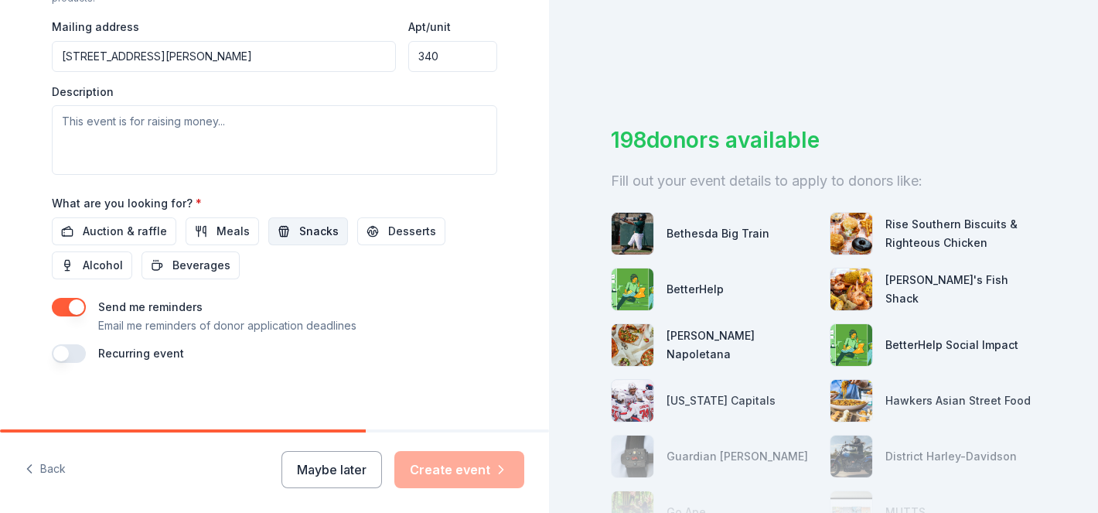
type input "340"
click at [285, 233] on button "Snacks" at bounding box center [308, 231] width 80 height 28
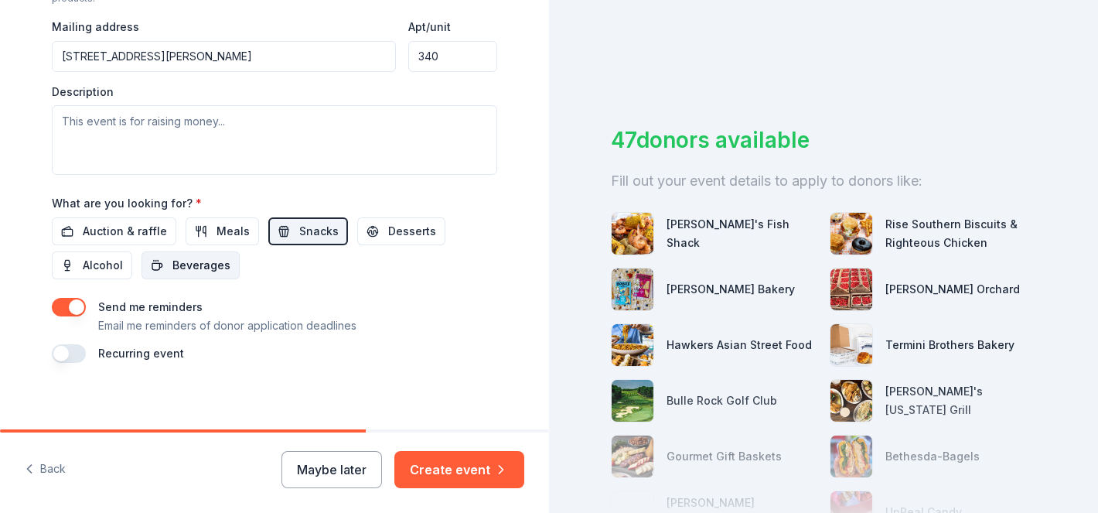
click at [223, 260] on span "Beverages" at bounding box center [202, 265] width 58 height 19
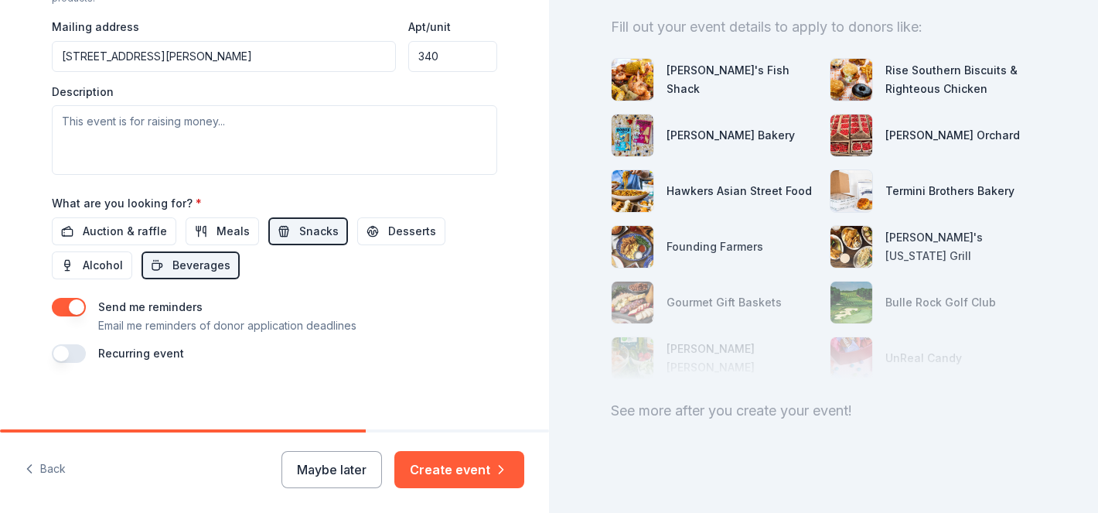
scroll to position [163, 0]
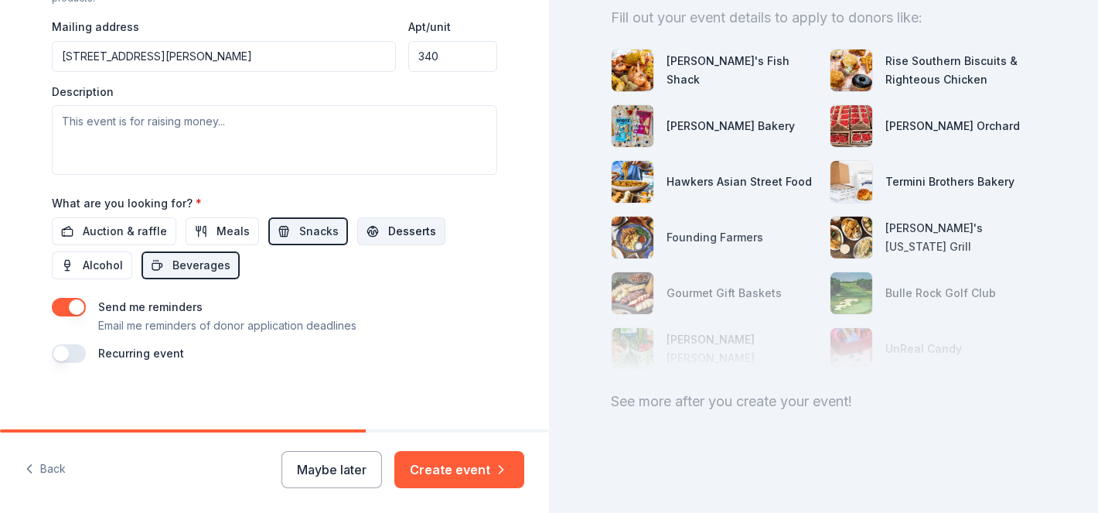
click at [412, 240] on span "Desserts" at bounding box center [412, 231] width 48 height 19
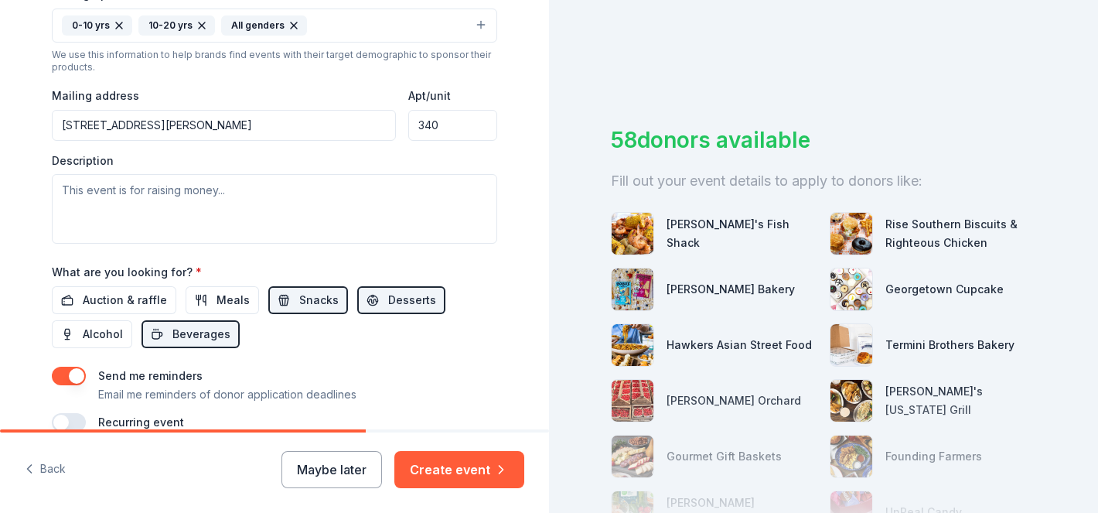
scroll to position [479, 0]
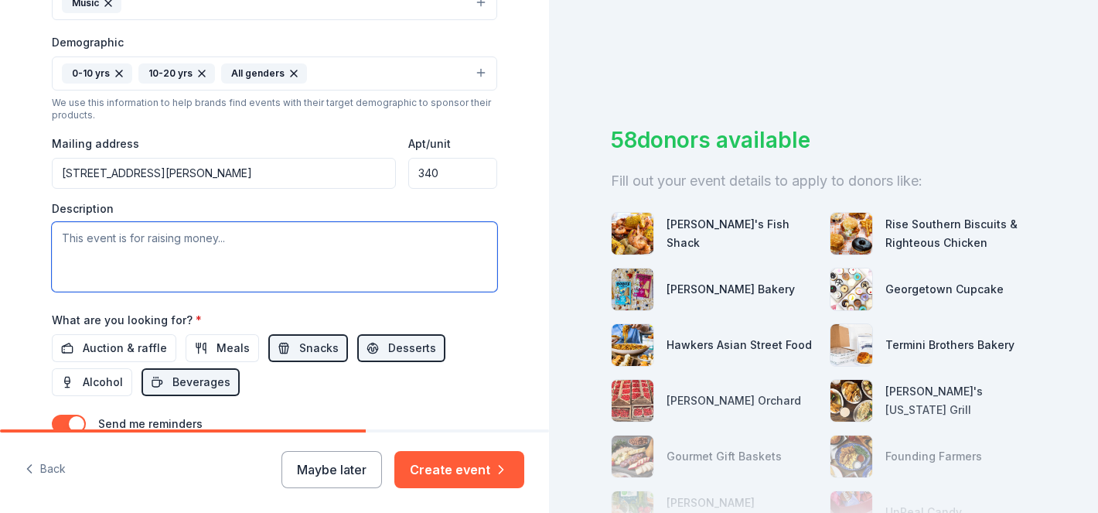
click at [166, 225] on textarea at bounding box center [275, 257] width 446 height 70
click at [251, 241] on textarea at bounding box center [275, 257] width 446 height 70
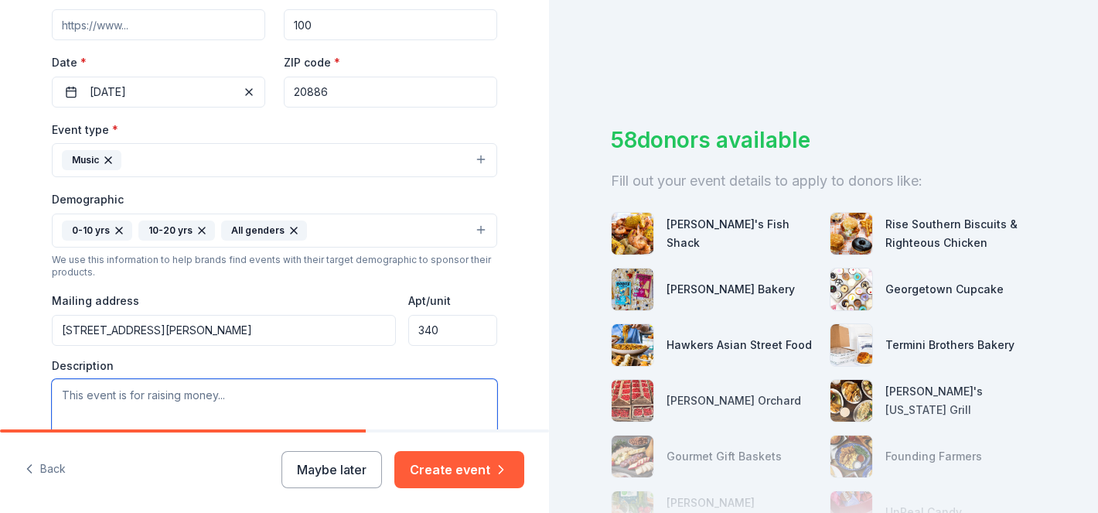
scroll to position [394, 0]
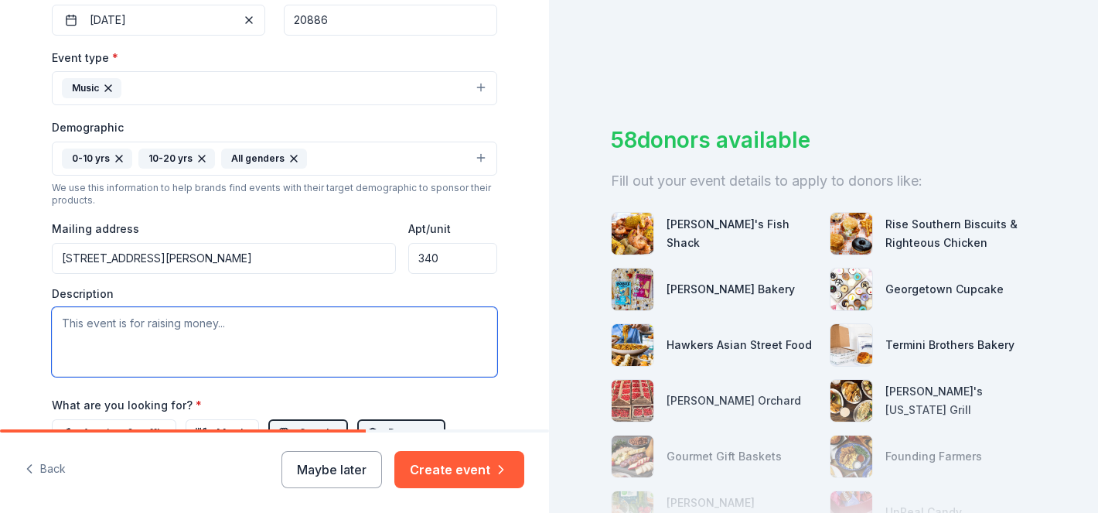
paste textarea "Neon Kids Worship Night is a free community event hosted by Punto de [GEOGRAPHI…"
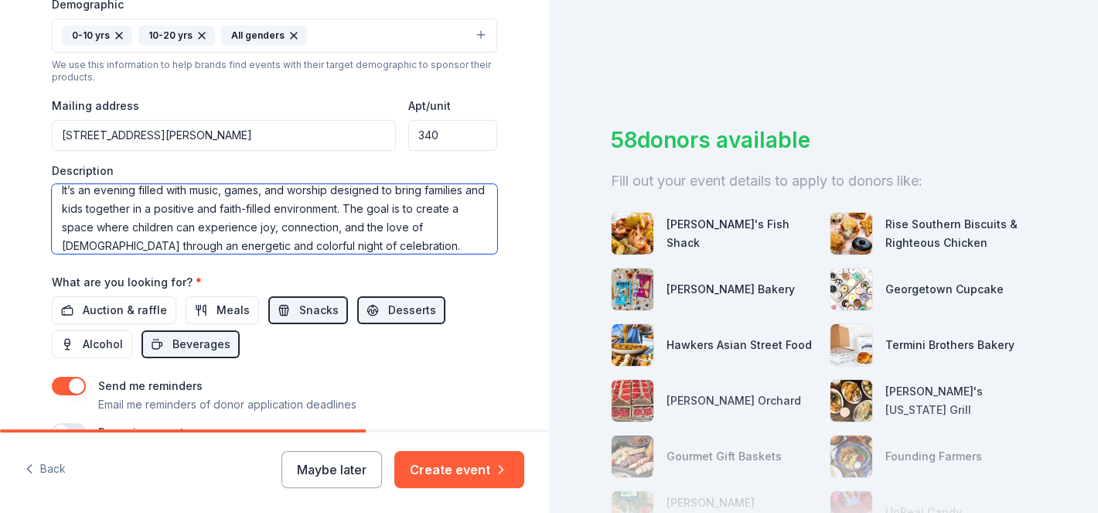
scroll to position [603, 0]
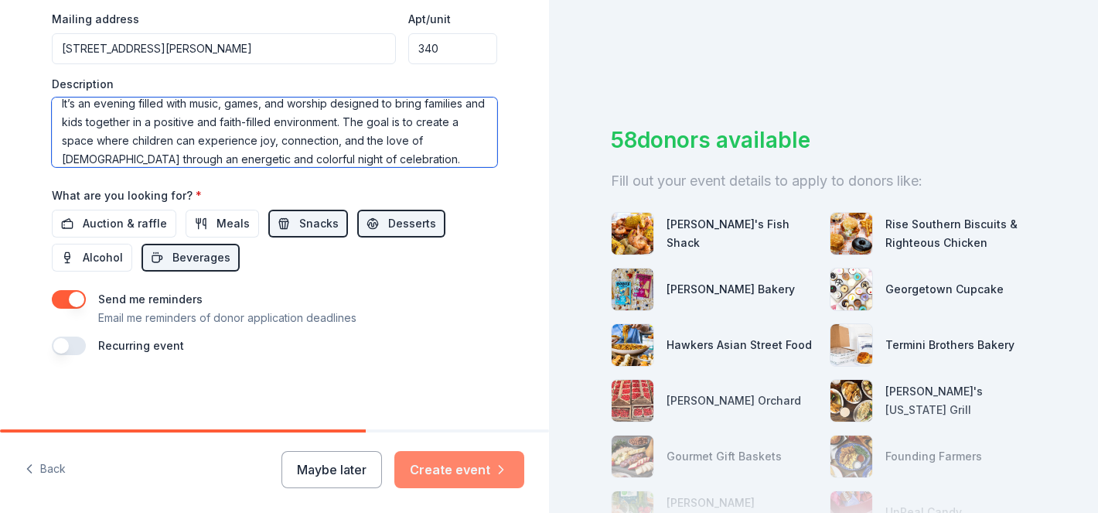
type textarea "Neon Kids Worship Night is a free community event hosted by Punto de [GEOGRAPHI…"
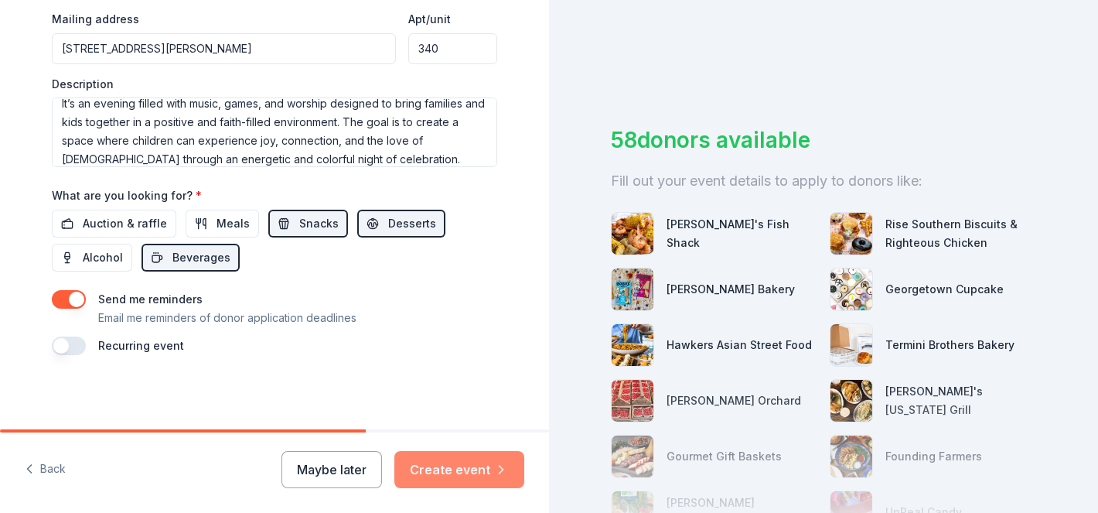
click at [465, 469] on button "Create event" at bounding box center [460, 469] width 130 height 37
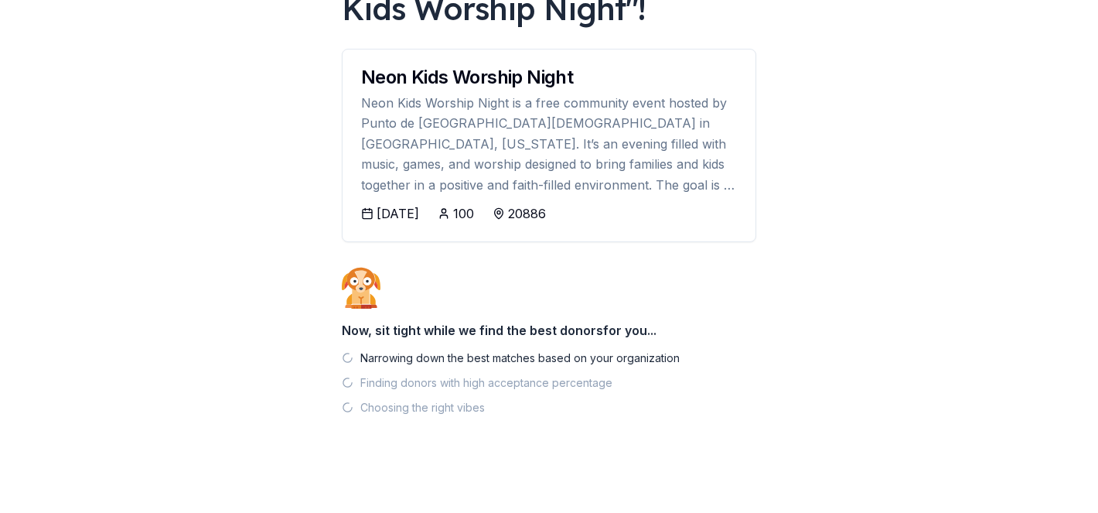
scroll to position [161, 0]
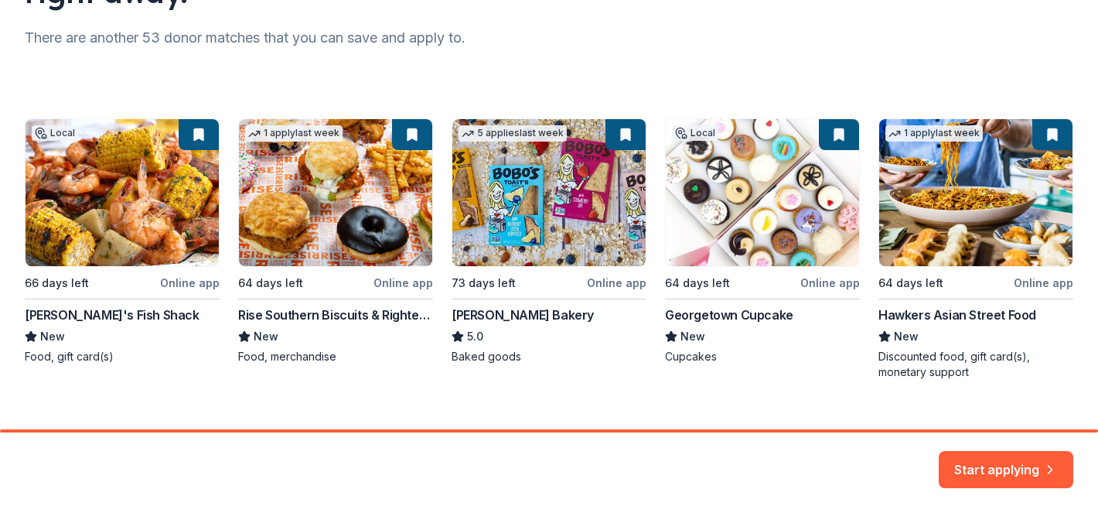
scroll to position [221, 0]
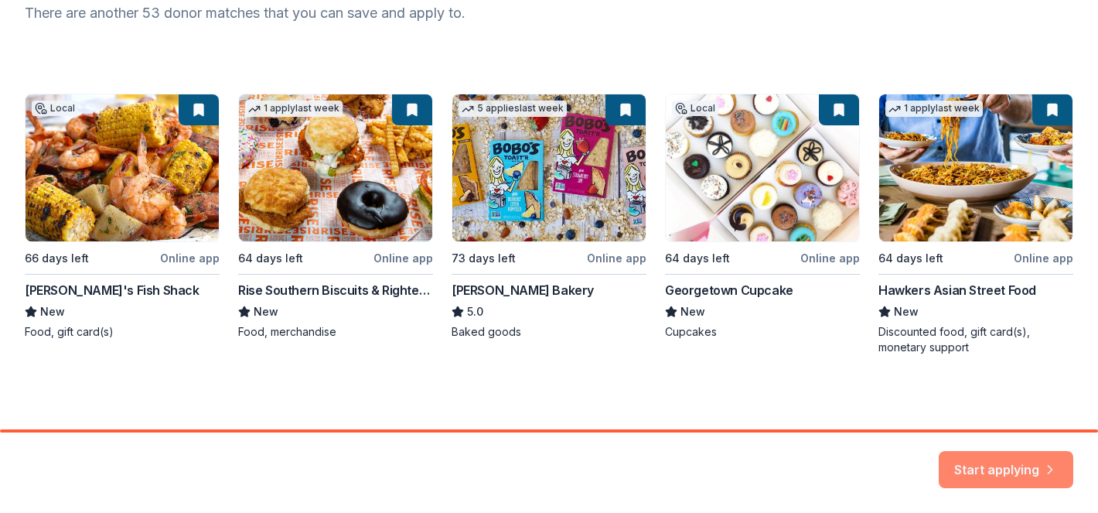
click at [993, 472] on button "Start applying" at bounding box center [1006, 460] width 135 height 37
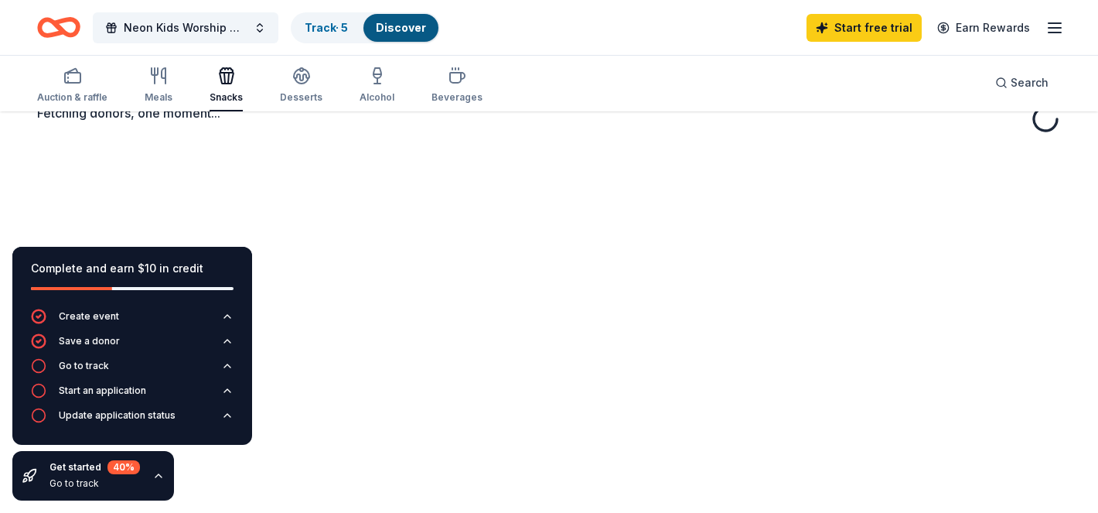
scroll to position [89, 0]
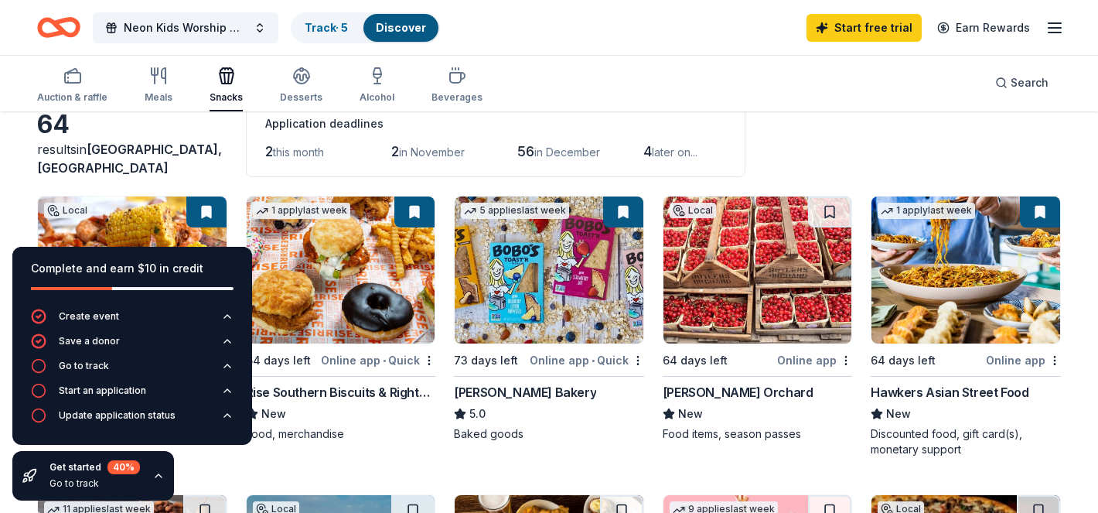
click at [852, 152] on div "64 results in [GEOGRAPHIC_DATA], [GEOGRAPHIC_DATA] Application deadlines 2 this…" at bounding box center [549, 139] width 1024 height 76
click at [849, 151] on div "64 results in [GEOGRAPHIC_DATA], [GEOGRAPHIC_DATA] Application deadlines 2 this…" at bounding box center [549, 139] width 1024 height 76
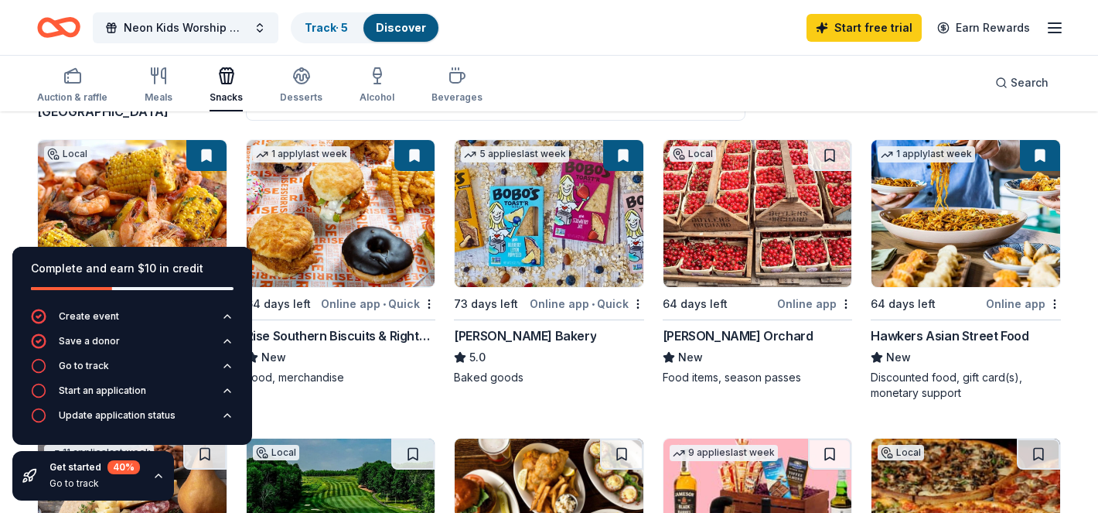
scroll to position [140, 0]
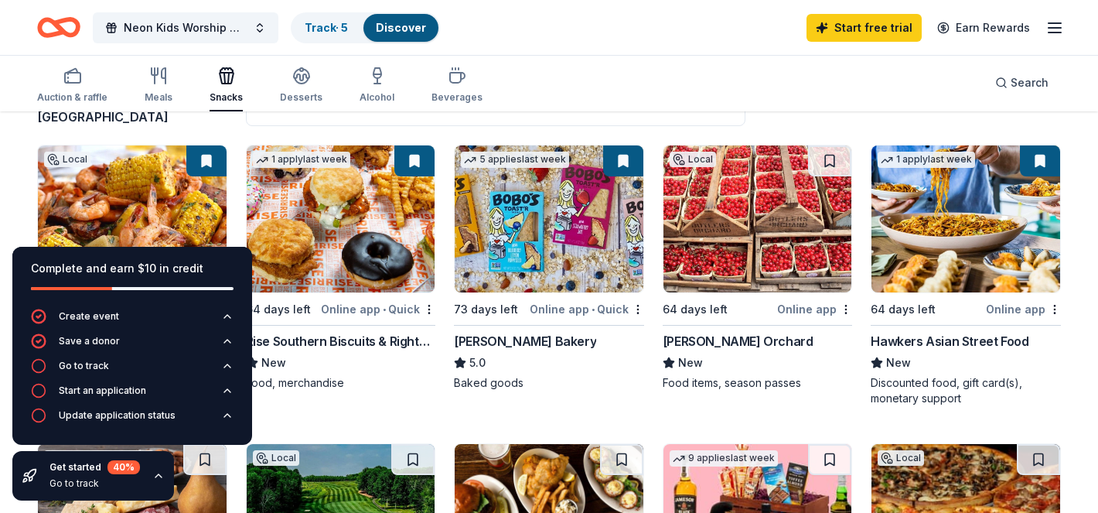
click at [569, 220] on img at bounding box center [549, 218] width 189 height 147
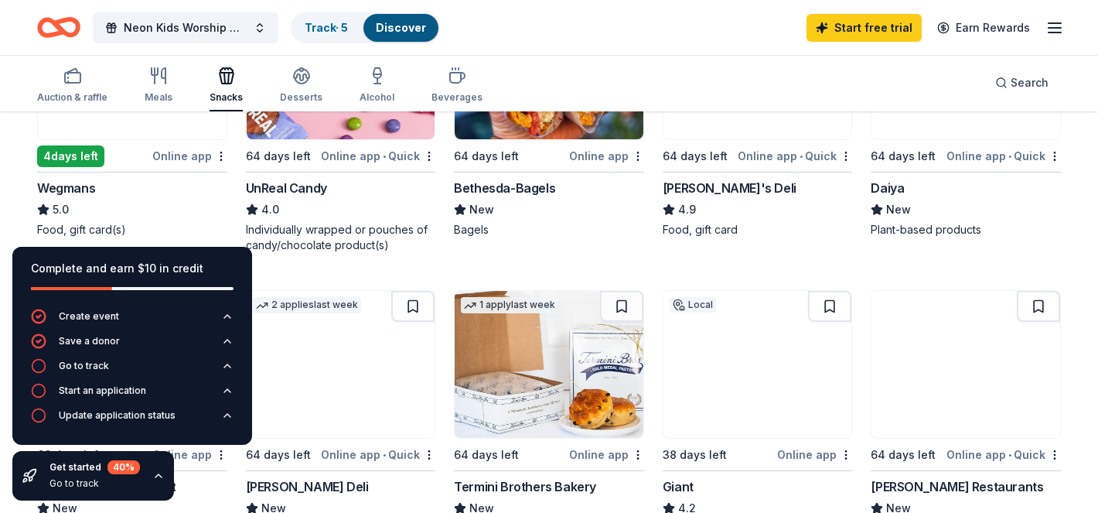
scroll to position [885, 0]
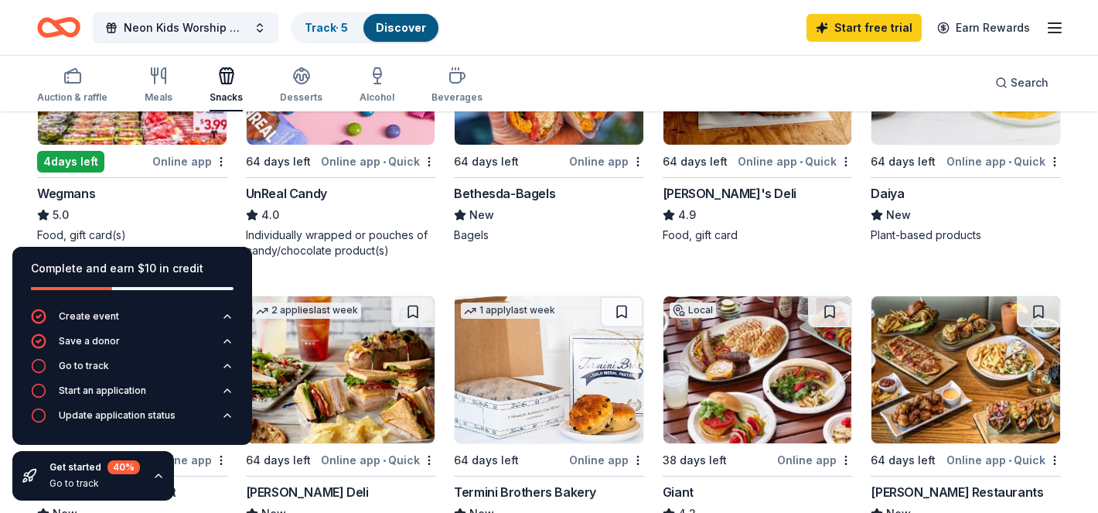
click at [193, 124] on img at bounding box center [132, 71] width 189 height 147
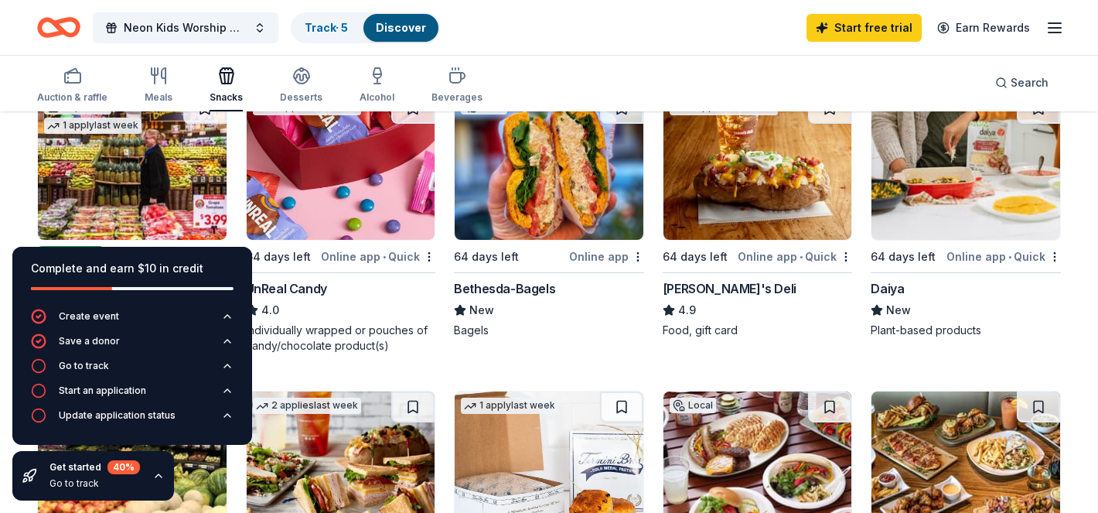
scroll to position [786, 0]
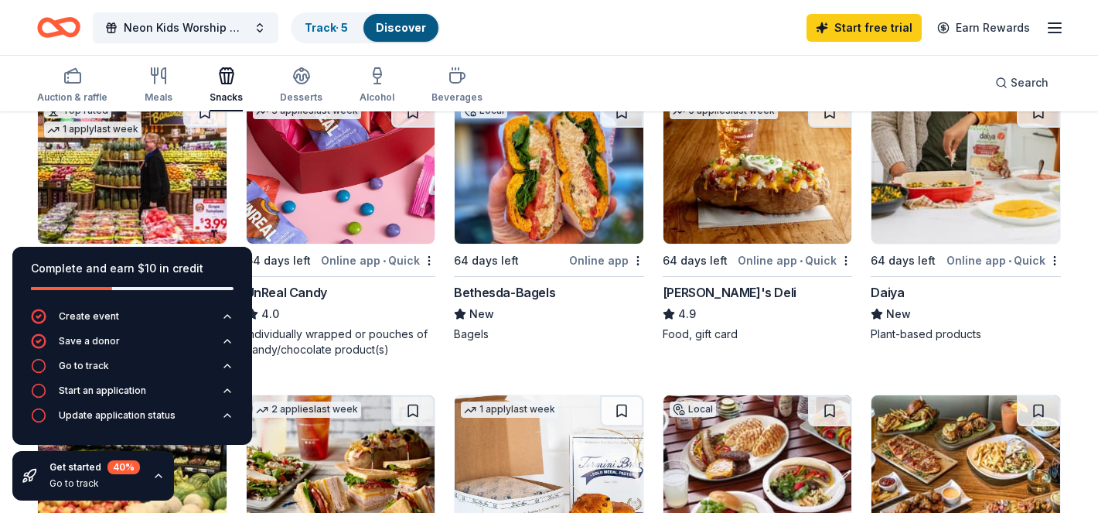
click at [367, 183] on img at bounding box center [341, 170] width 189 height 147
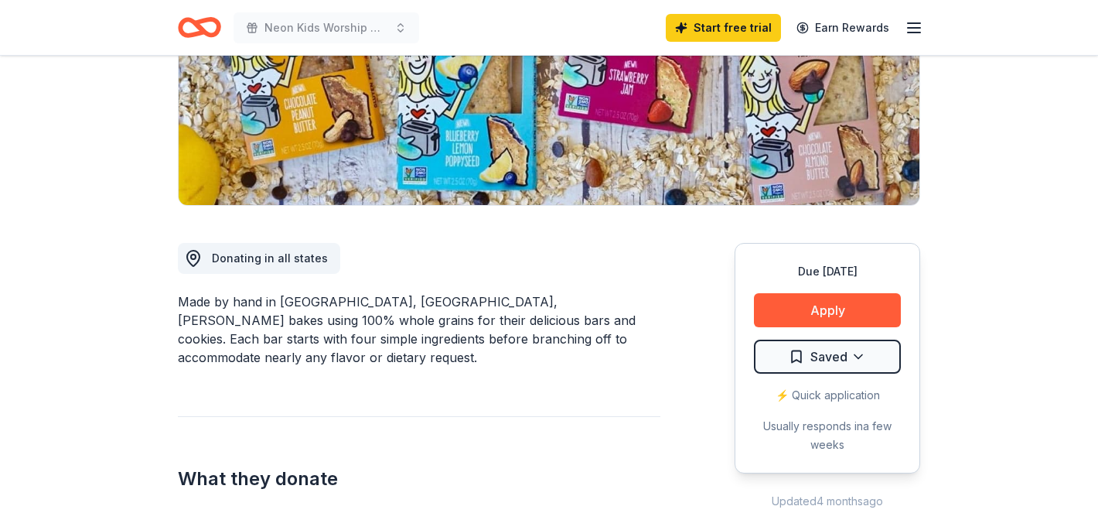
scroll to position [261, 0]
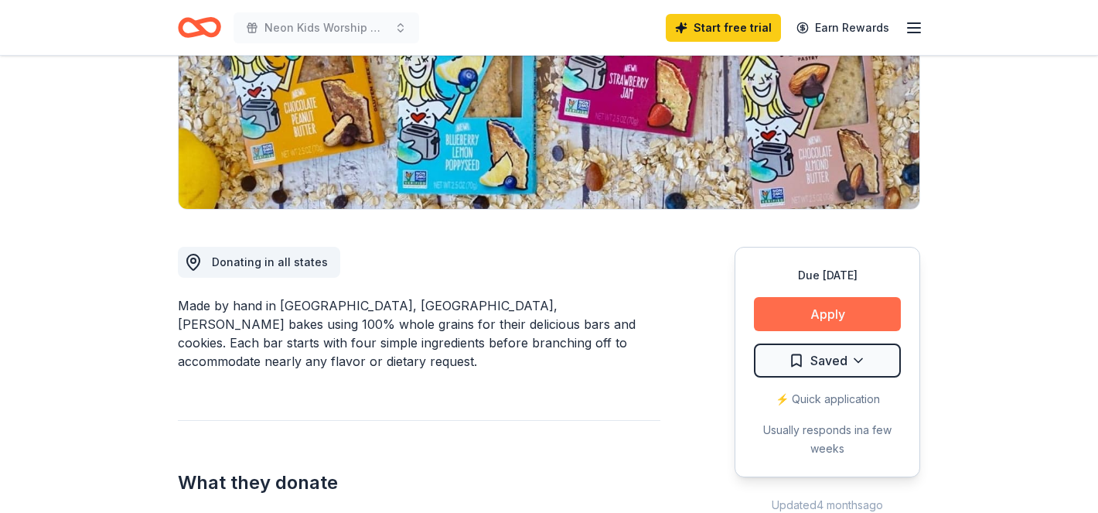
click at [795, 319] on button "Apply" at bounding box center [827, 314] width 147 height 34
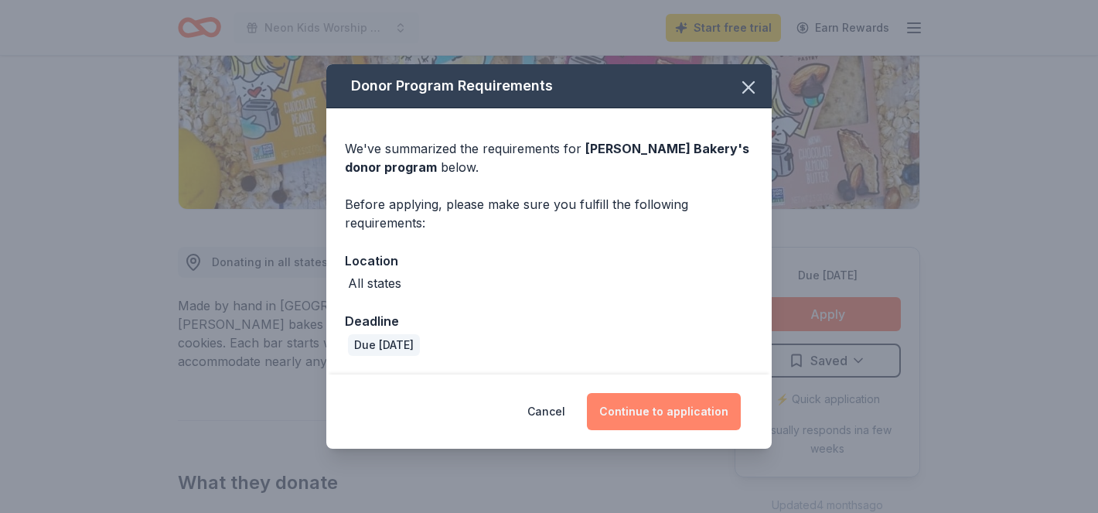
click at [662, 419] on button "Continue to application" at bounding box center [664, 411] width 154 height 37
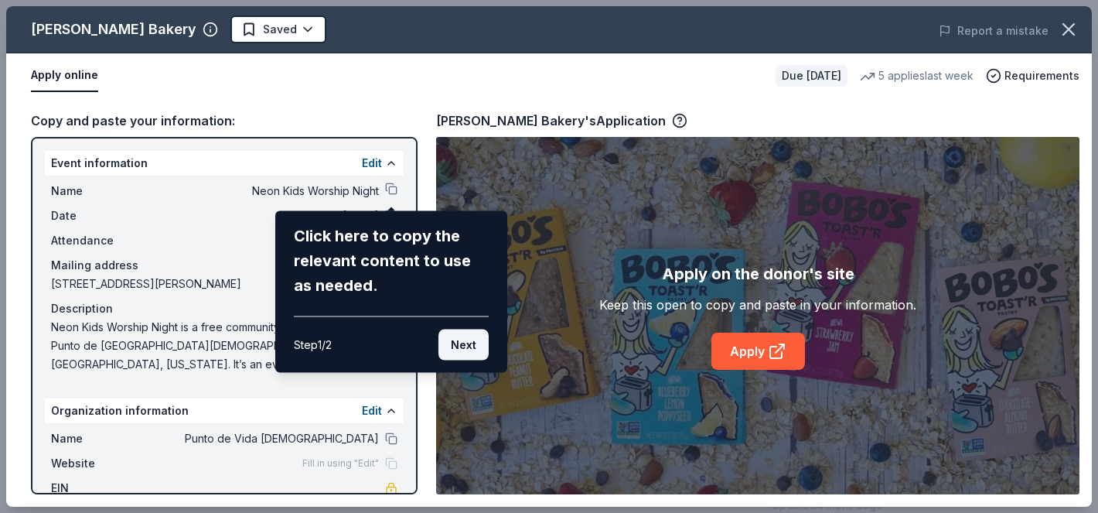
click at [475, 343] on button "Next" at bounding box center [464, 345] width 50 height 31
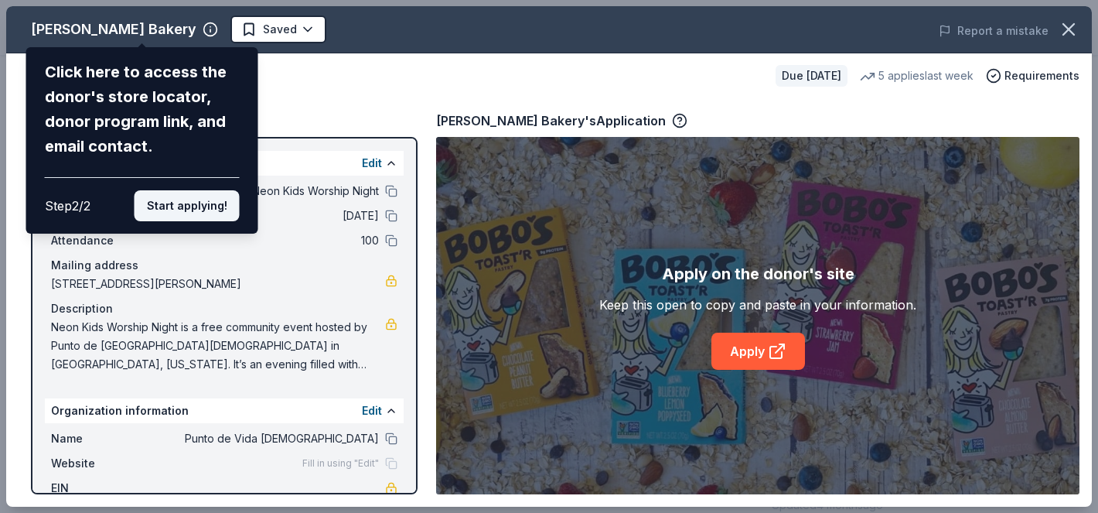
click at [204, 213] on button "Start applying!" at bounding box center [187, 205] width 105 height 31
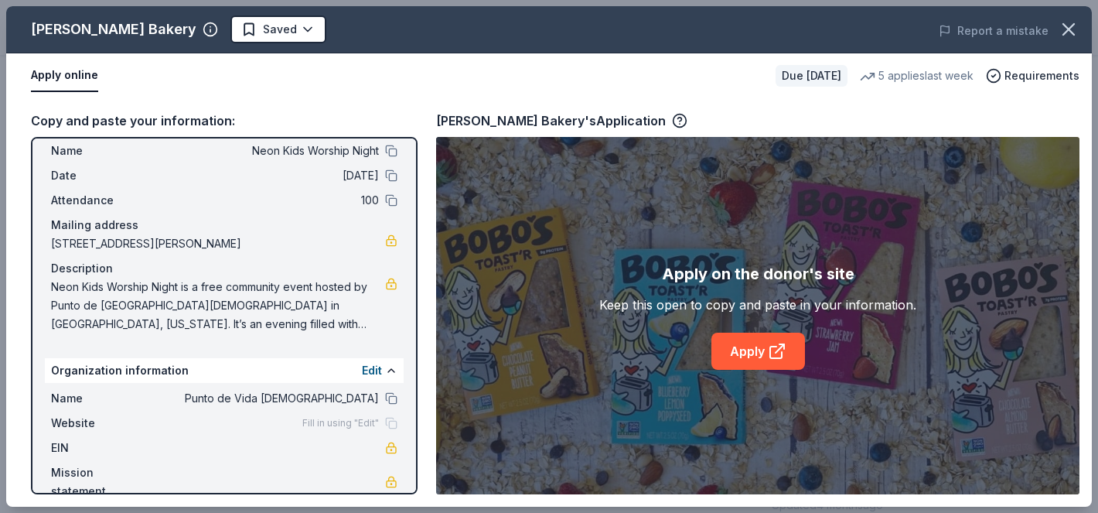
scroll to position [48, 0]
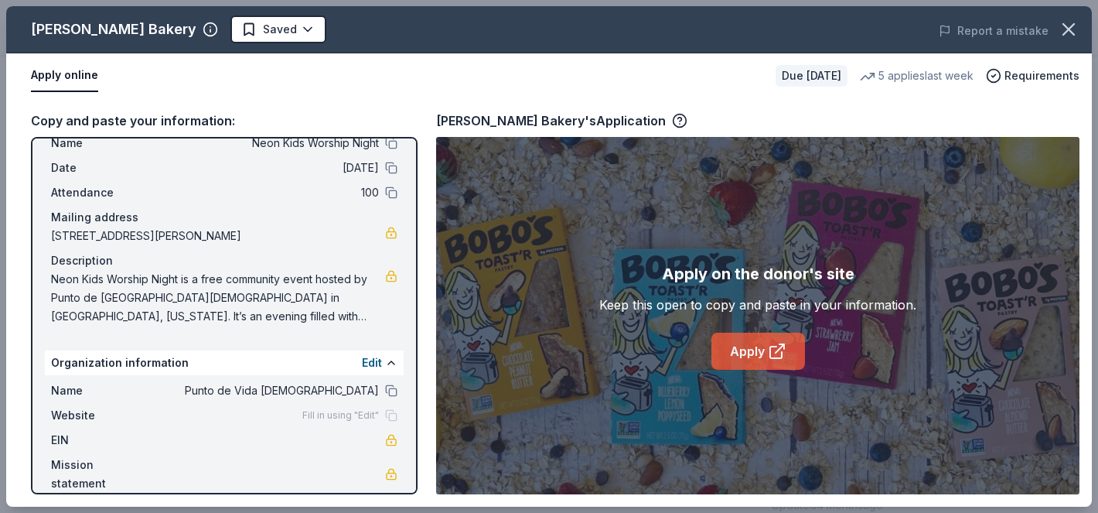
click at [730, 348] on link "Apply" at bounding box center [759, 351] width 94 height 37
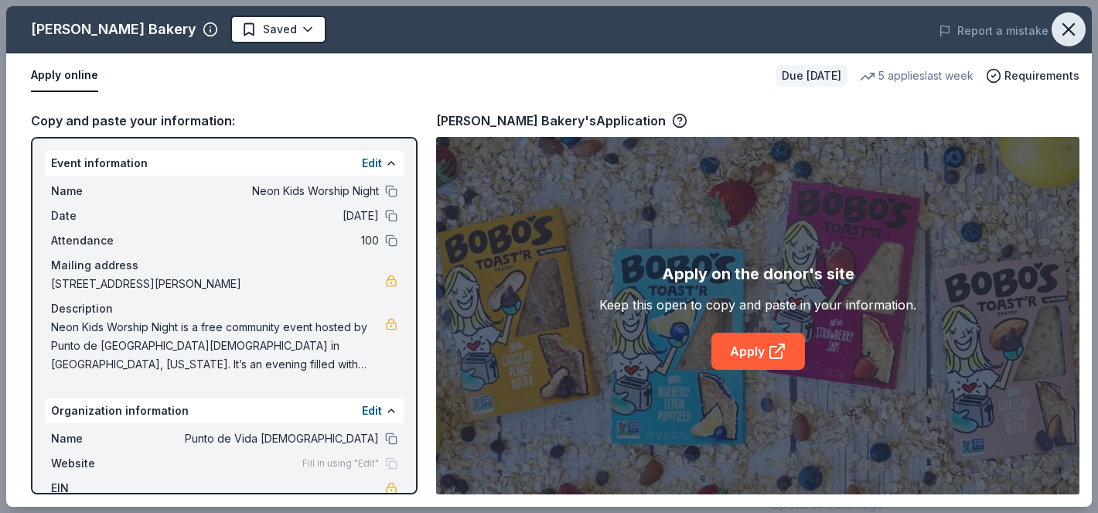
click at [1079, 32] on icon "button" at bounding box center [1069, 30] width 22 height 22
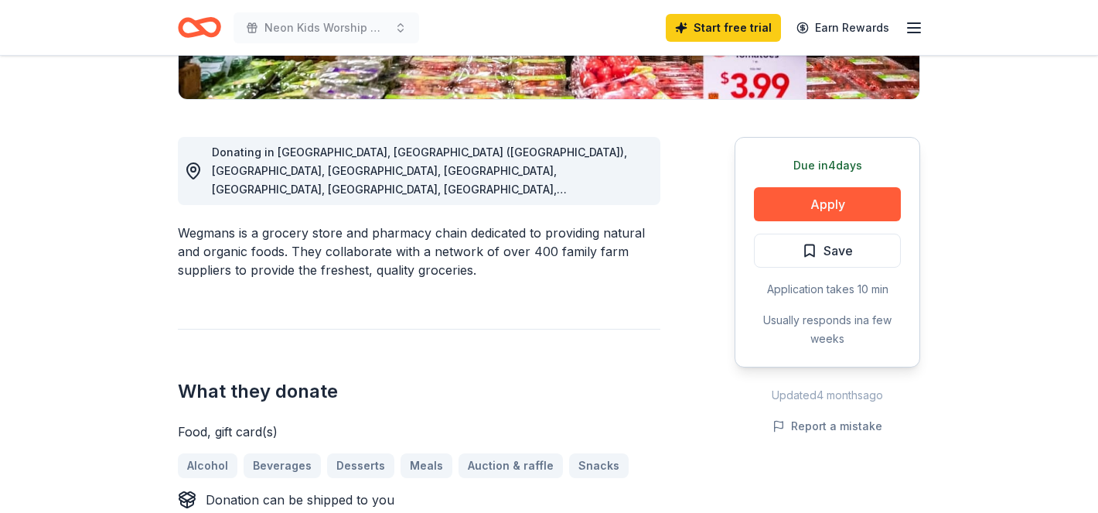
scroll to position [368, 0]
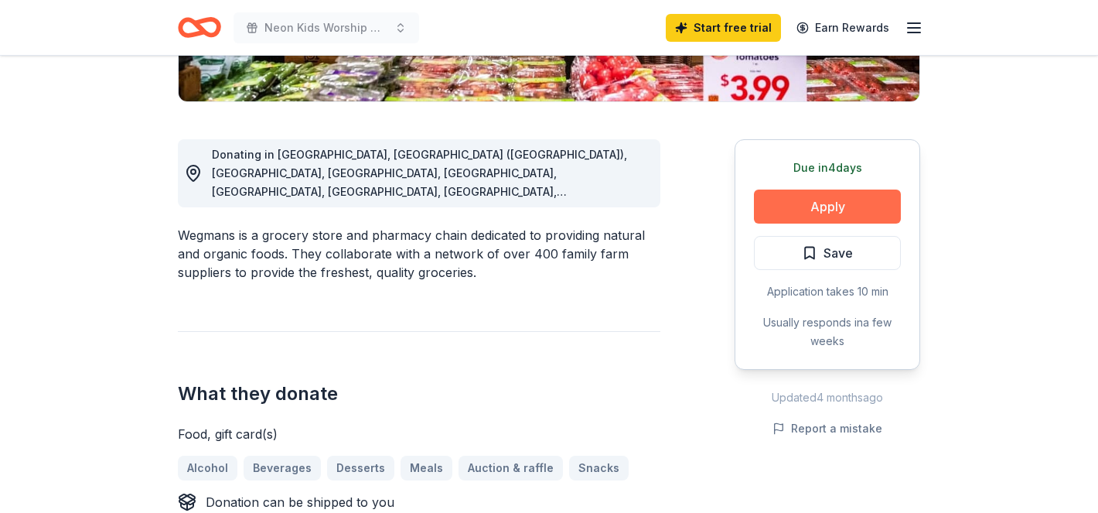
click at [796, 193] on button "Apply" at bounding box center [827, 207] width 147 height 34
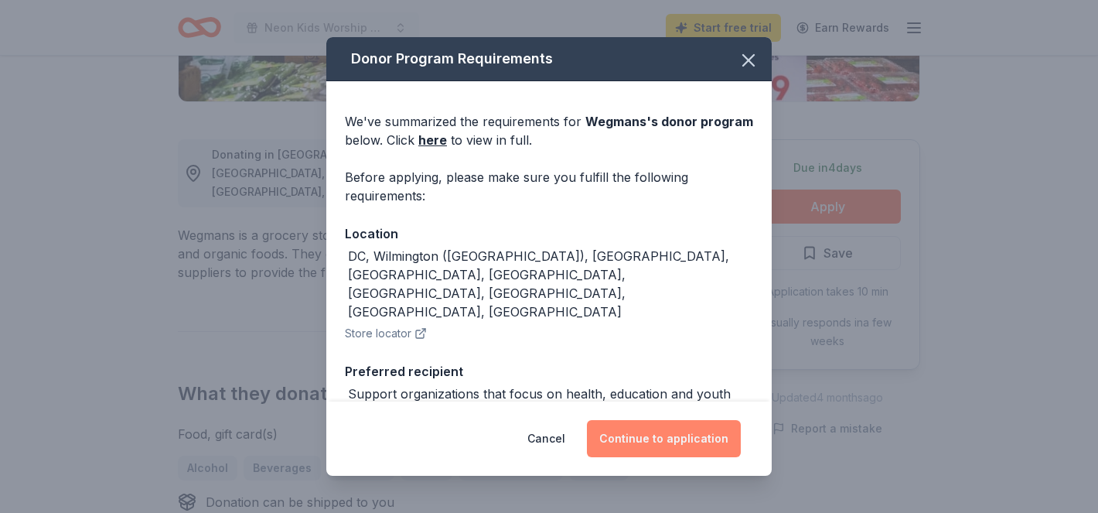
click at [673, 449] on button "Continue to application" at bounding box center [664, 438] width 154 height 37
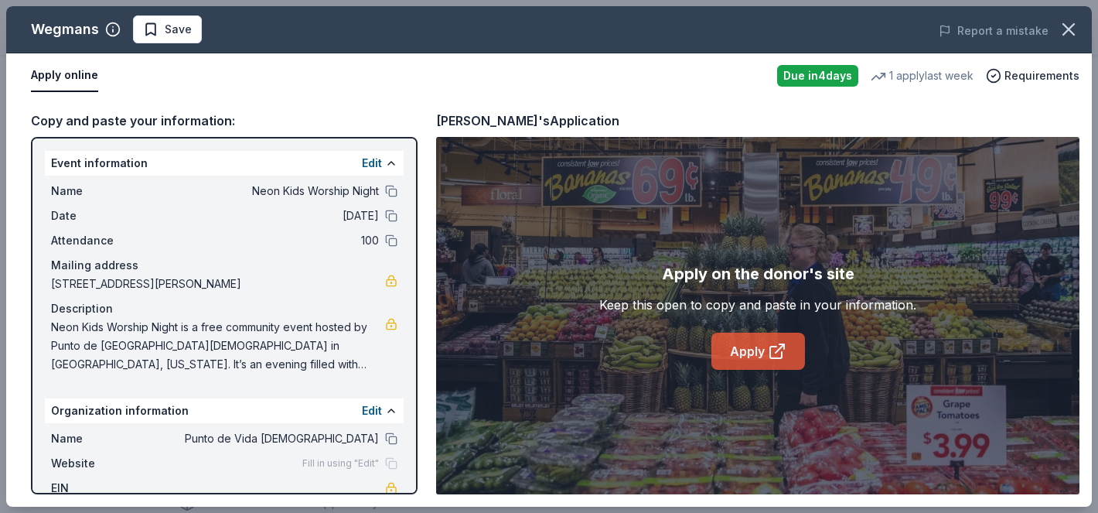
click at [737, 357] on link "Apply" at bounding box center [759, 351] width 94 height 37
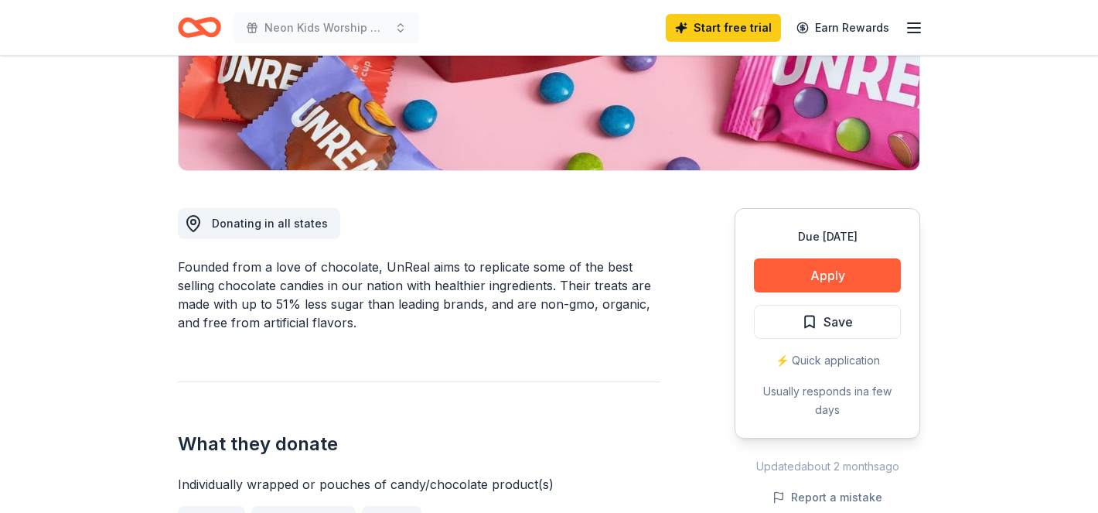
scroll to position [301, 0]
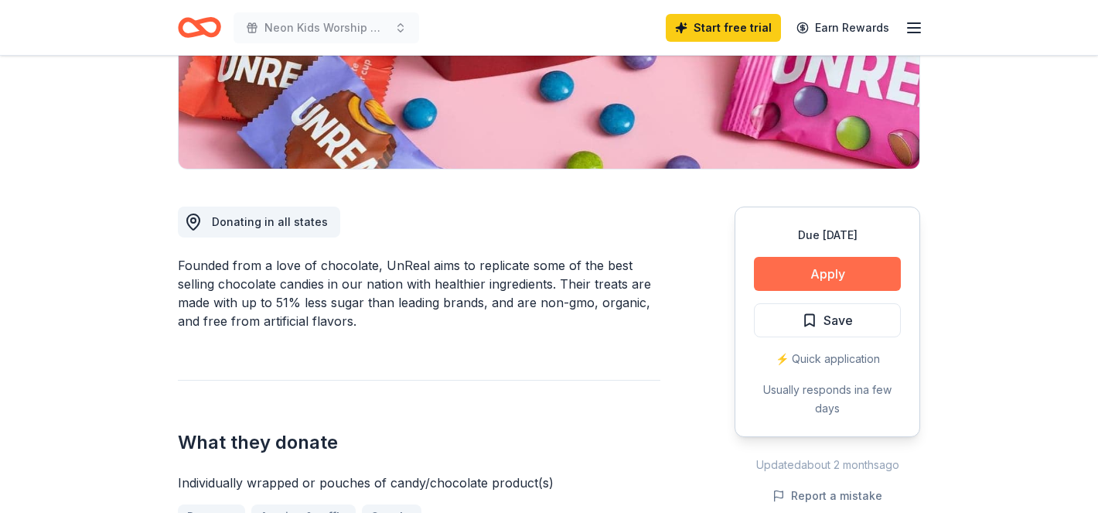
click at [798, 272] on button "Apply" at bounding box center [827, 274] width 147 height 34
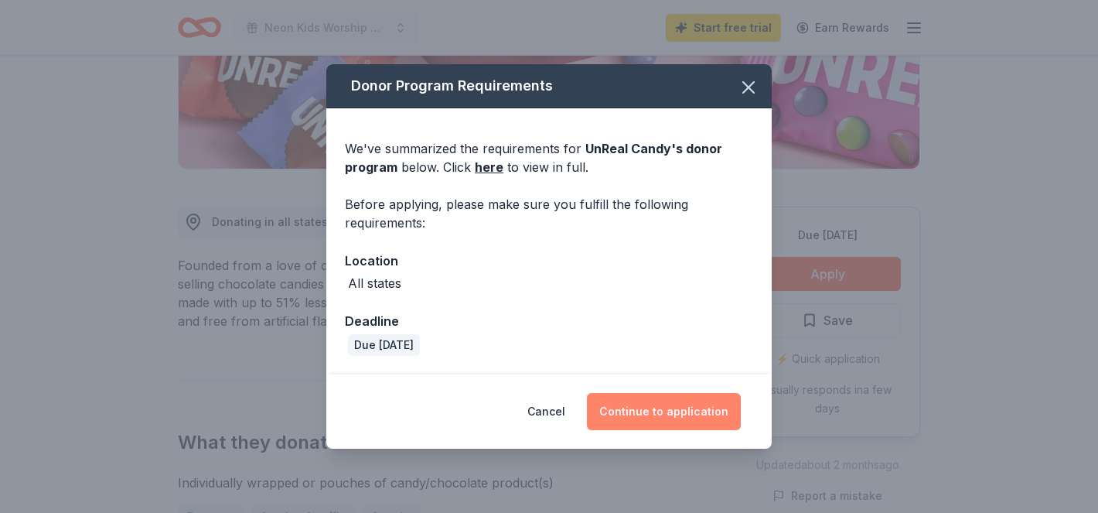
click at [676, 412] on button "Continue to application" at bounding box center [664, 411] width 154 height 37
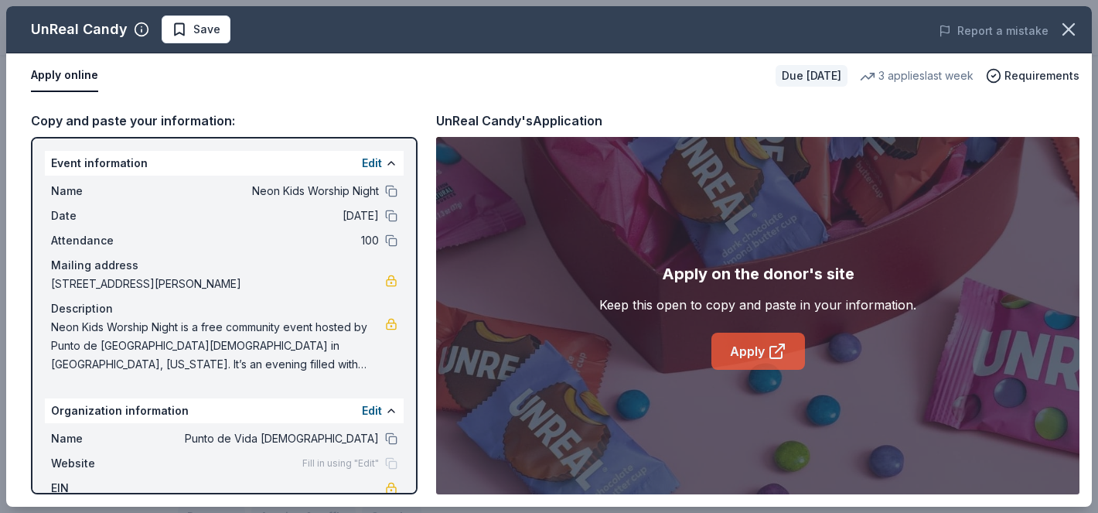
click at [754, 347] on link "Apply" at bounding box center [759, 351] width 94 height 37
click at [757, 364] on link "Apply" at bounding box center [759, 351] width 94 height 37
click at [760, 344] on link "Apply" at bounding box center [759, 351] width 94 height 37
